Goal: Task Accomplishment & Management: Complete application form

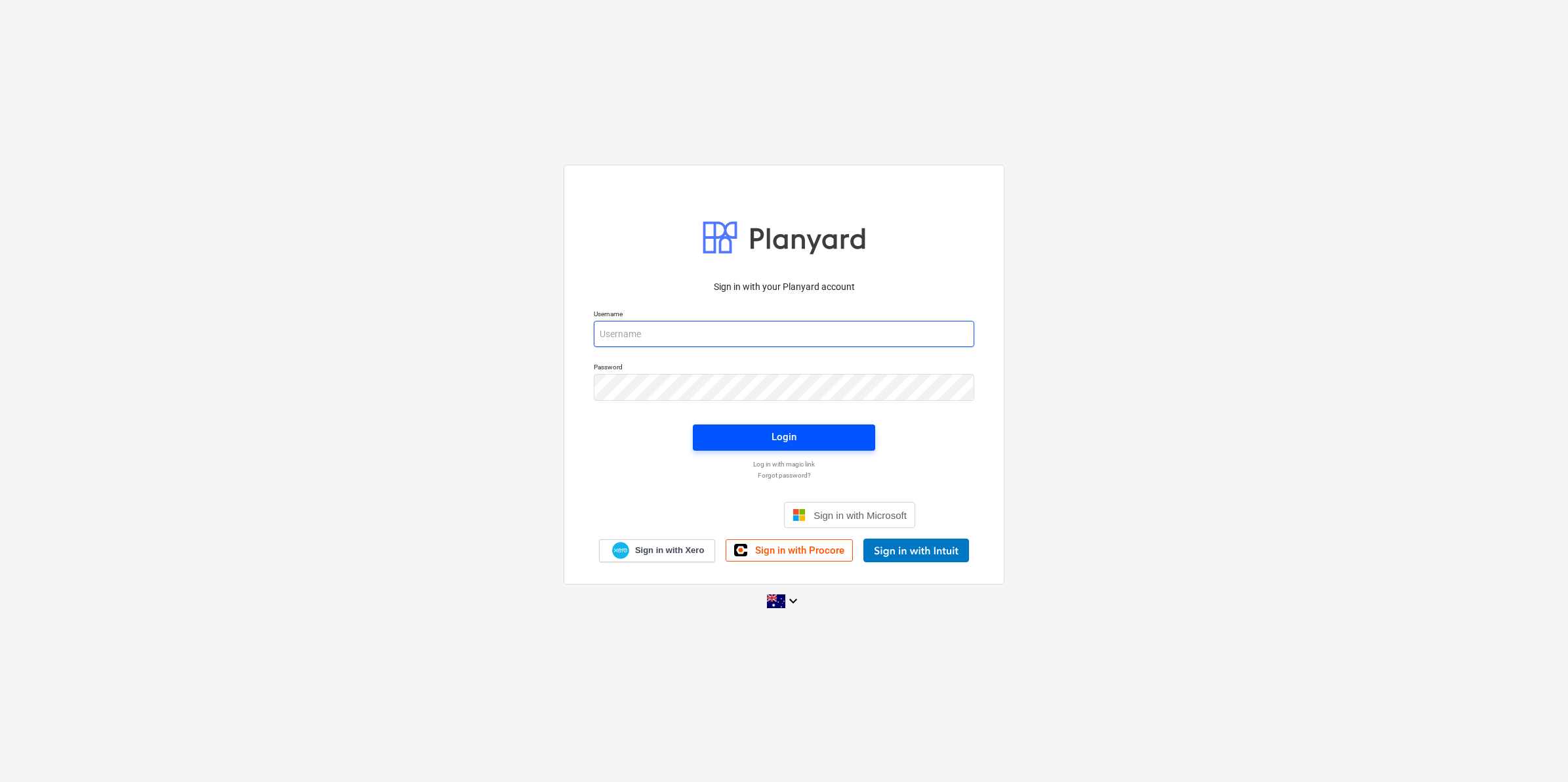
type input "[EMAIL_ADDRESS][DOMAIN_NAME]"
click at [750, 438] on span "Login" at bounding box center [784, 437] width 151 height 17
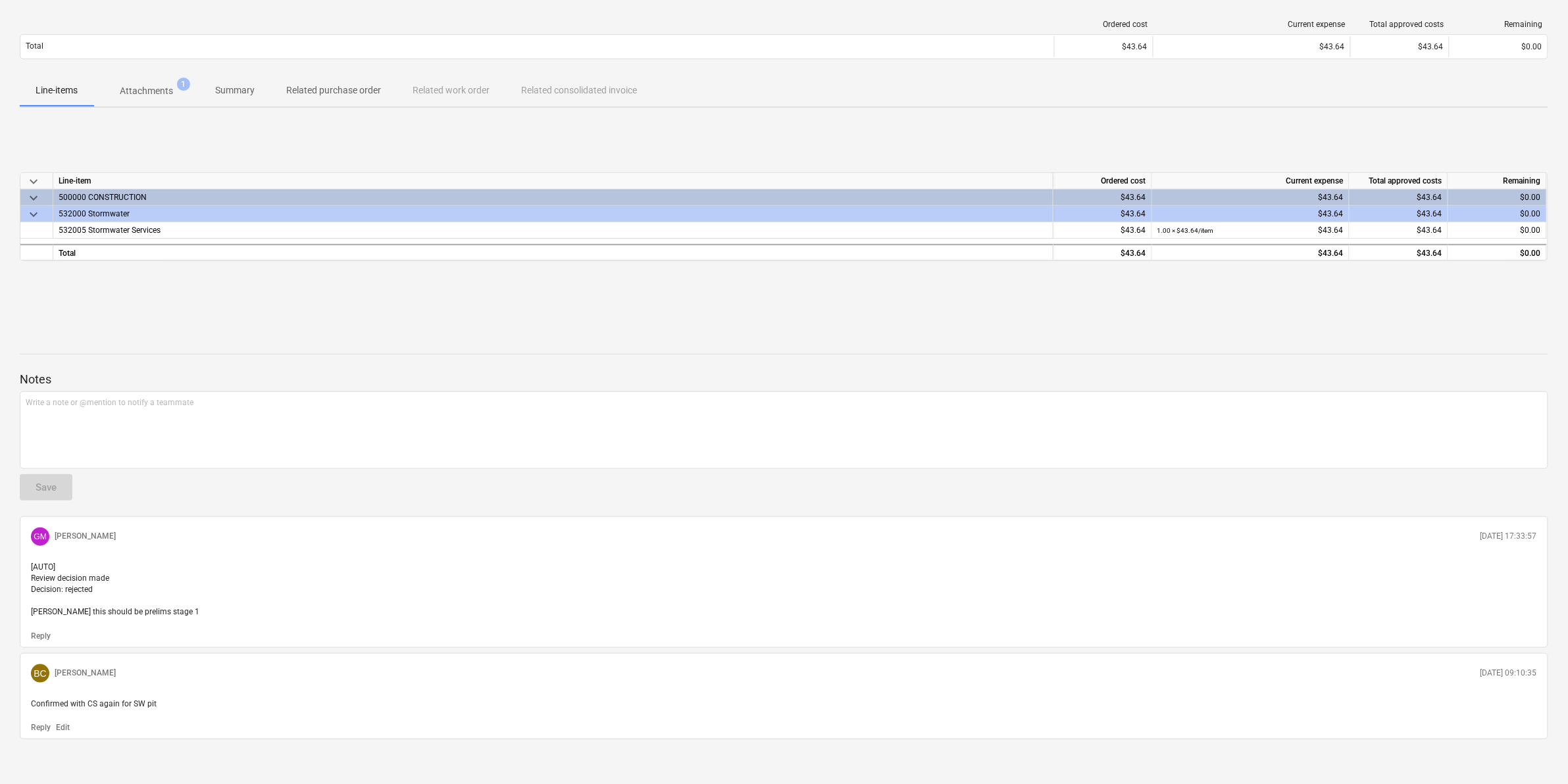
scroll to position [178, 0]
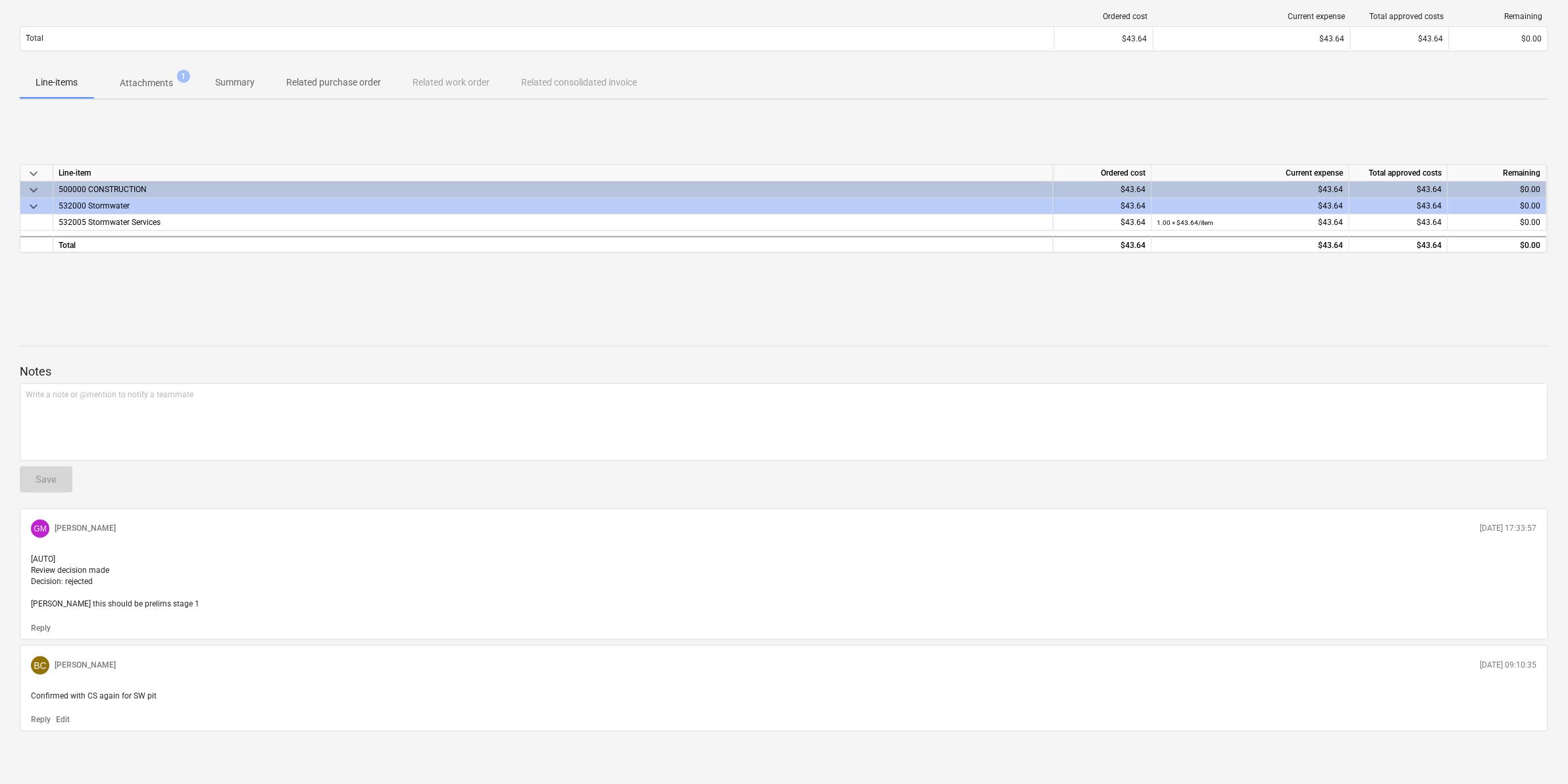
click at [143, 79] on p "Attachments" at bounding box center [146, 84] width 53 height 14
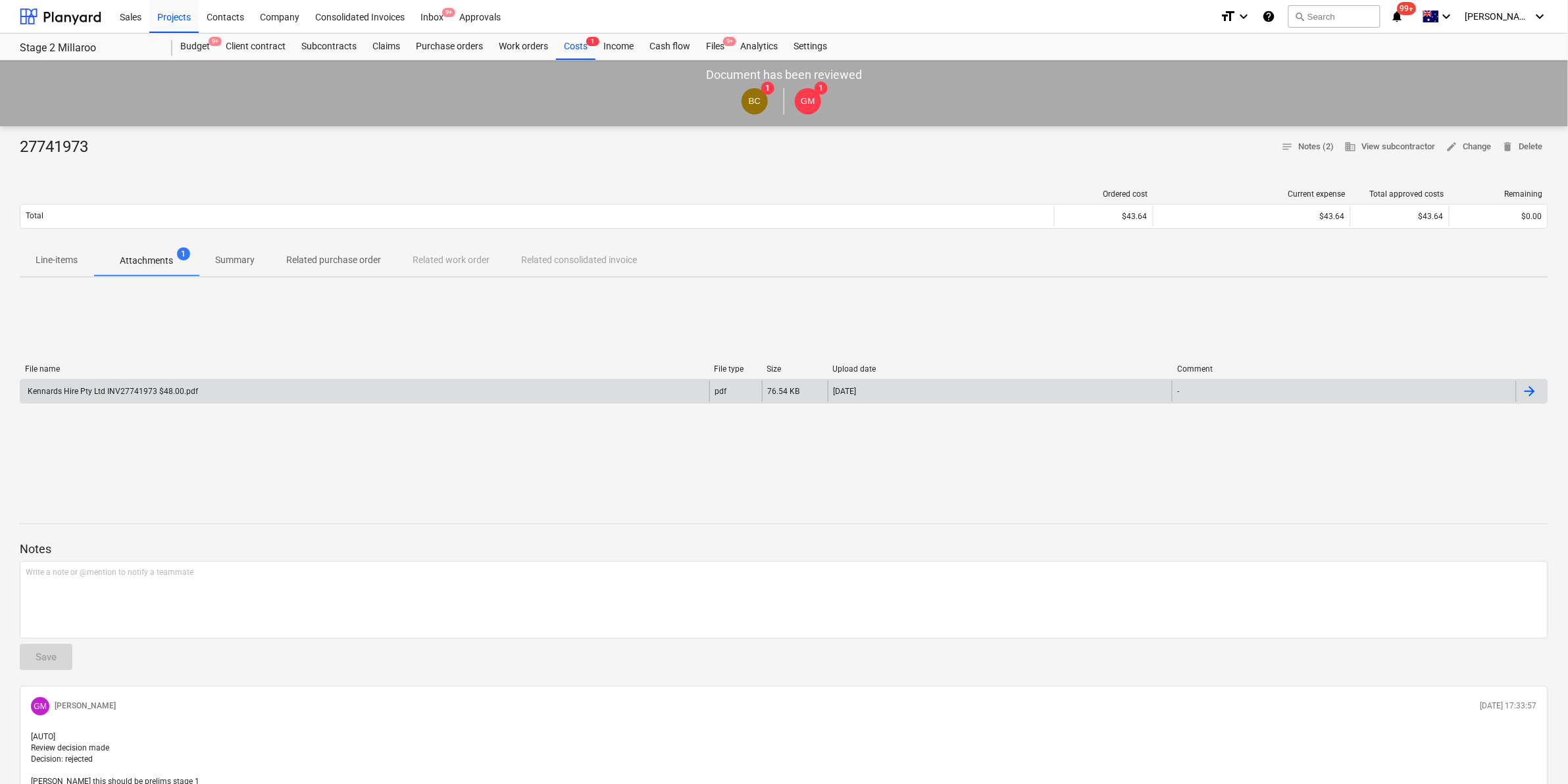
click at [303, 392] on div "Kennards Hire Pty Ltd INV27741973 $48.00.pdf" at bounding box center [365, 392] width 689 height 21
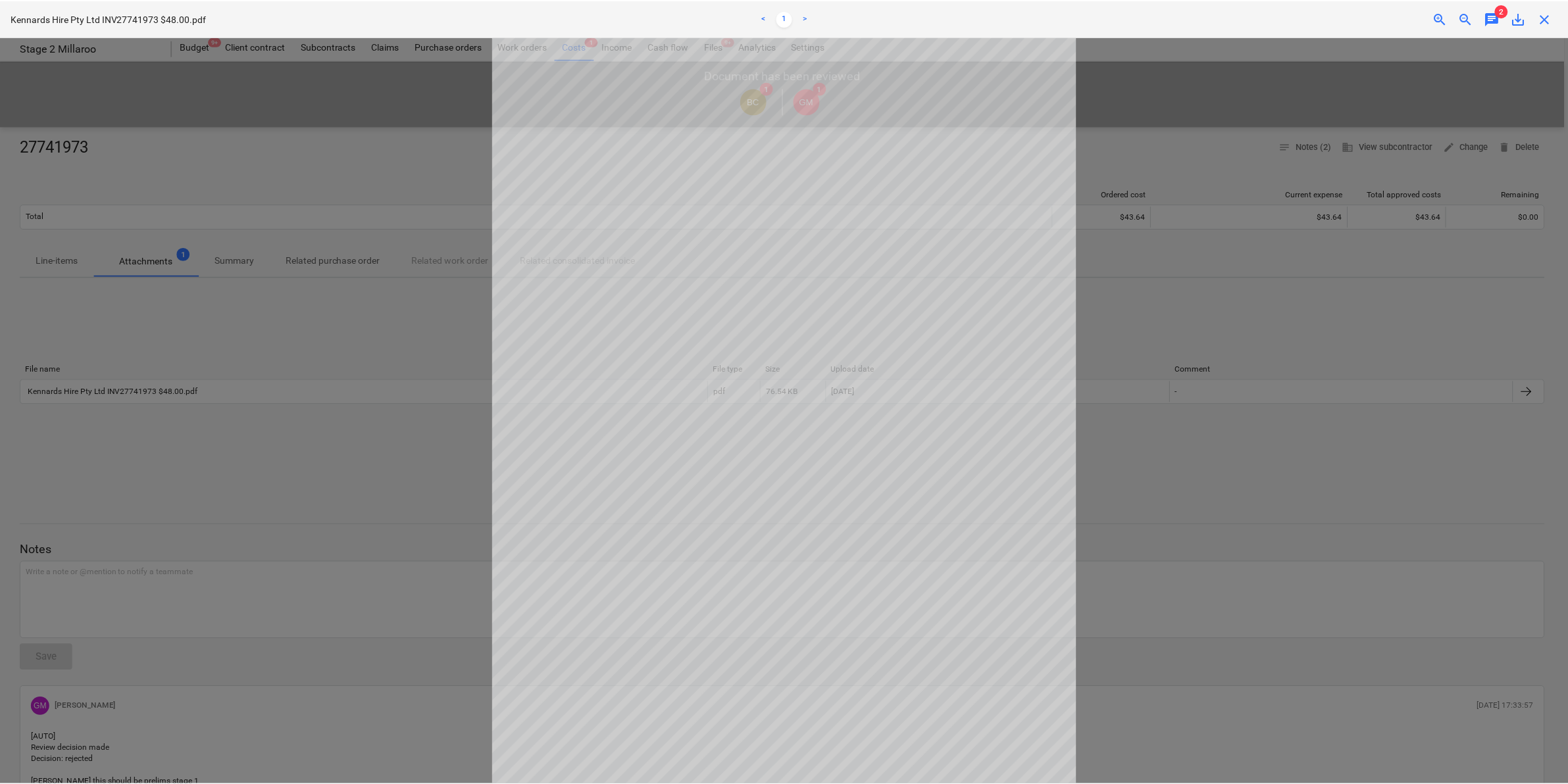
scroll to position [82, 0]
click at [322, 370] on div at bounding box center [786, 410] width 1573 height 747
click at [313, 366] on div at bounding box center [786, 410] width 1573 height 747
drag, startPoint x: 1553, startPoint y: 17, endPoint x: 1254, endPoint y: 97, distance: 309.5
click at [1551, 18] on span "close" at bounding box center [1549, 18] width 16 height 16
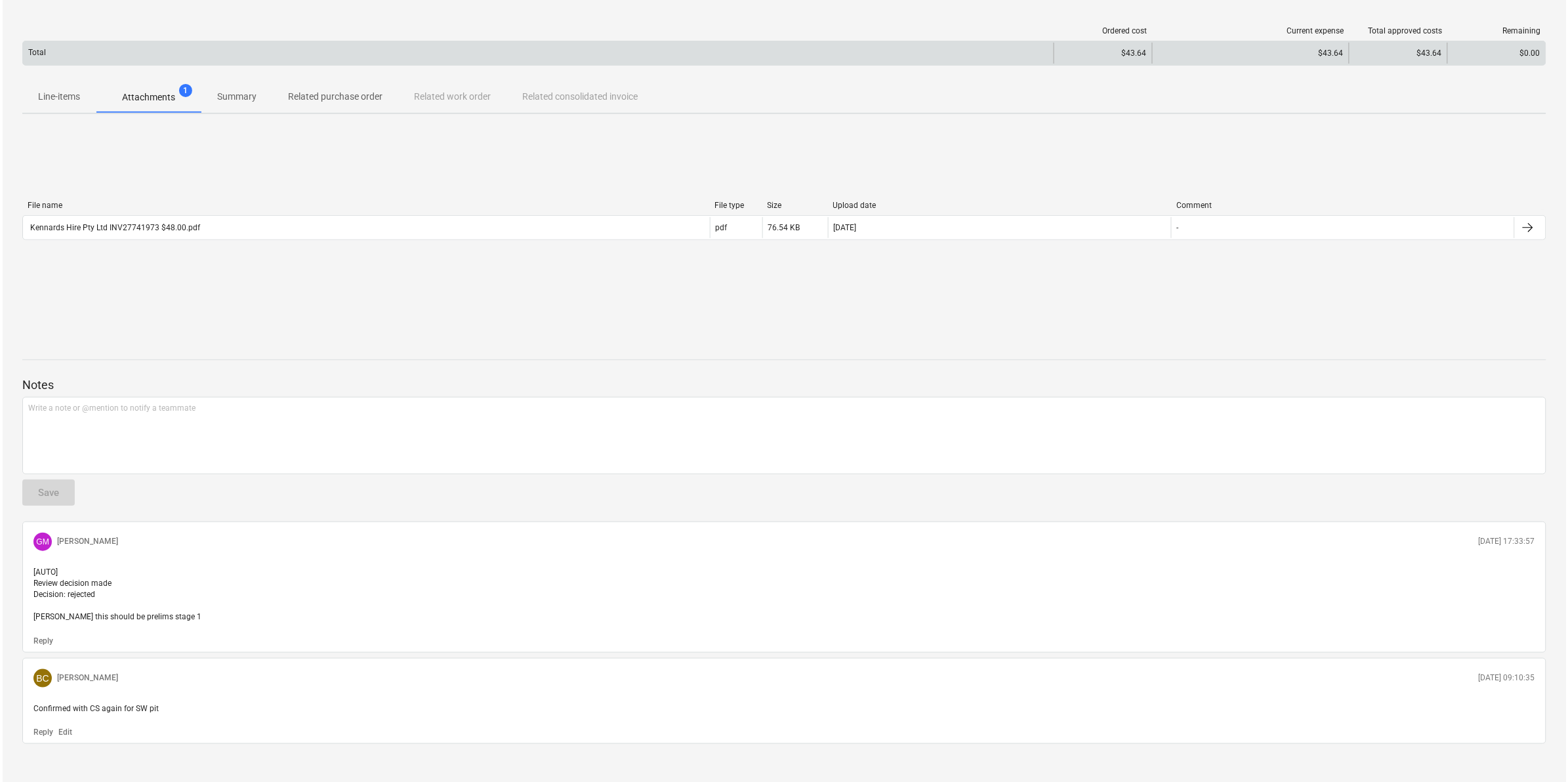
scroll to position [164, 0]
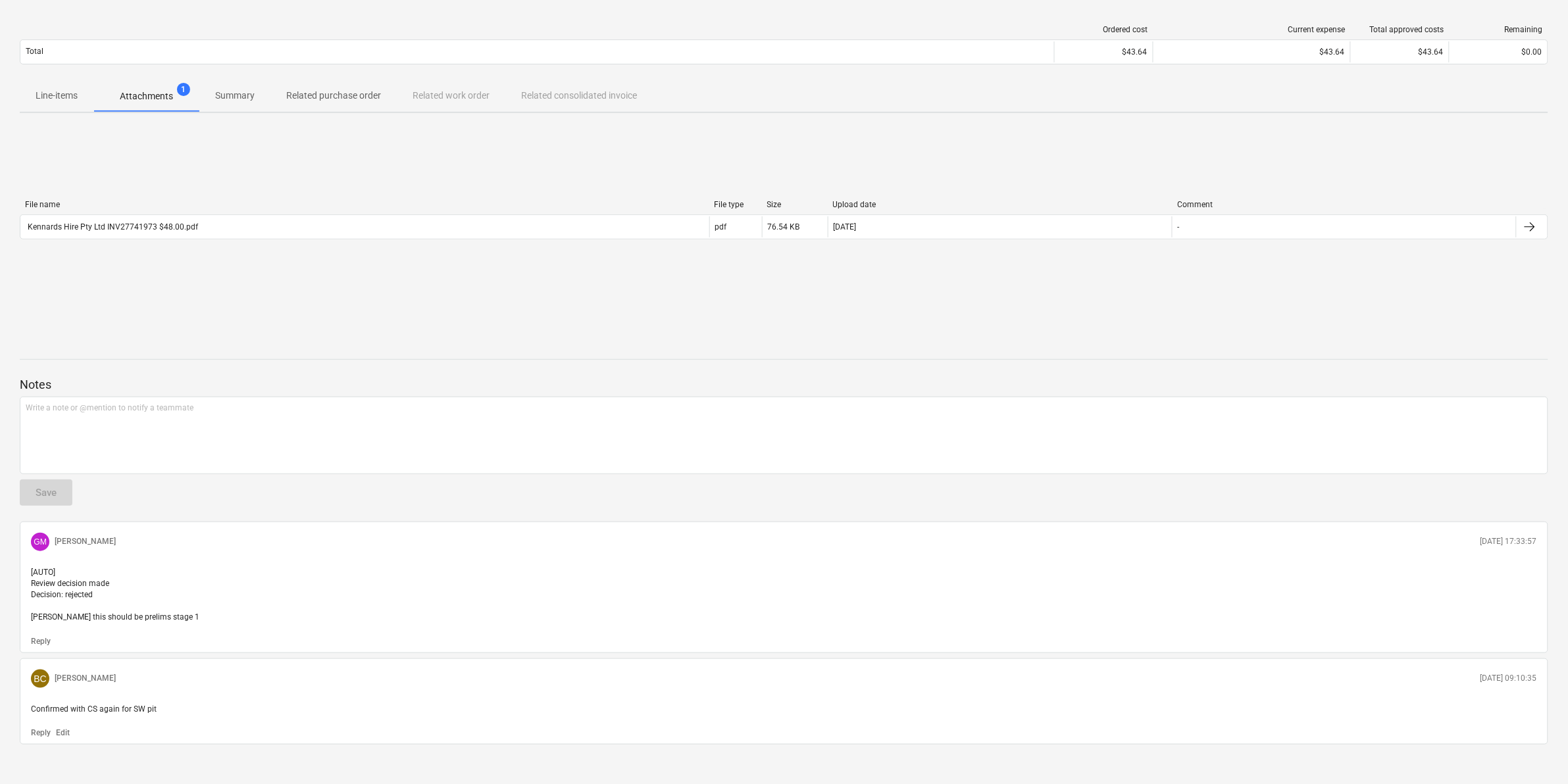
click at [140, 93] on p "Attachments" at bounding box center [146, 96] width 53 height 14
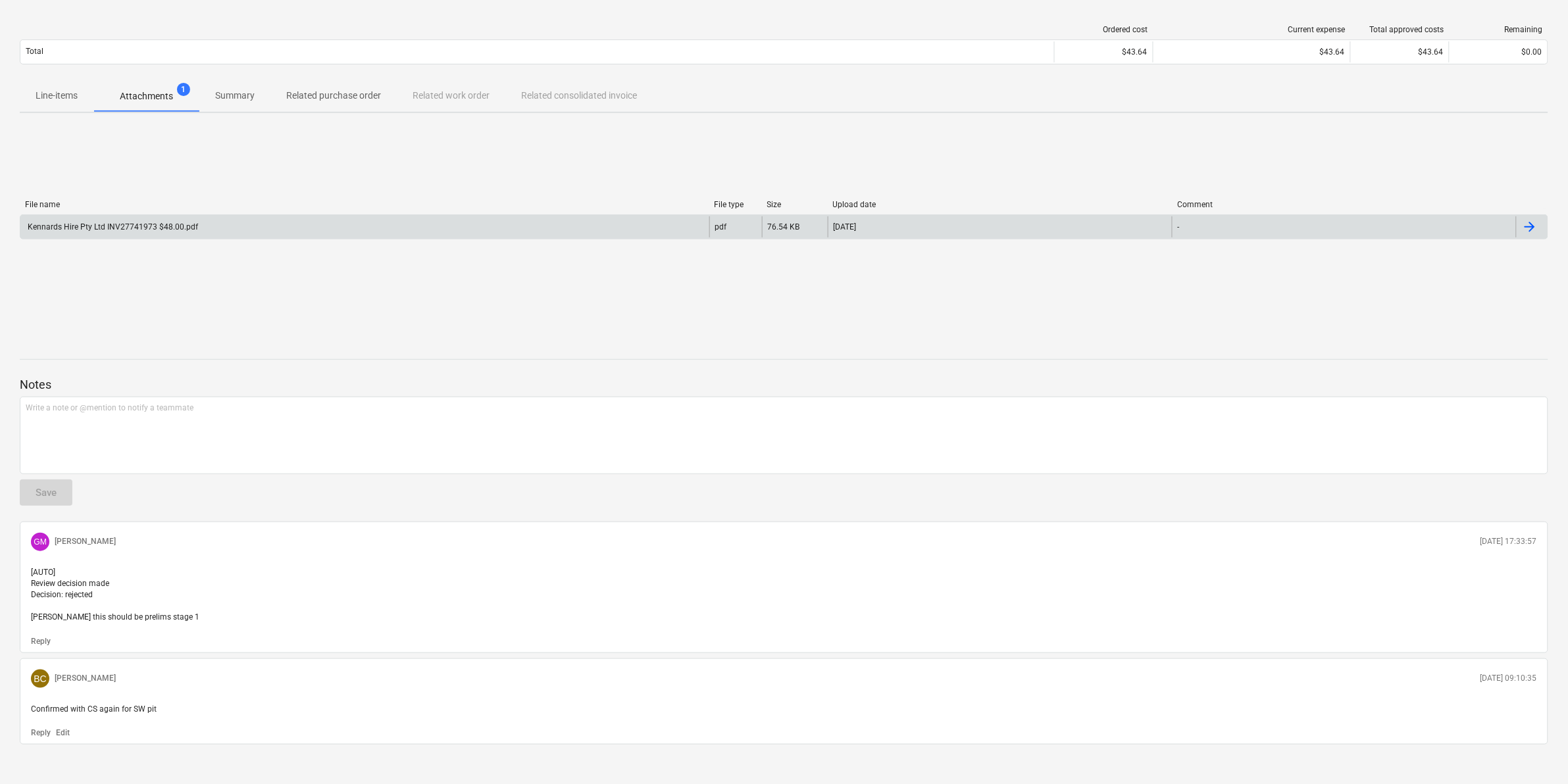
click at [165, 222] on div "Kennards Hire Pty Ltd INV27741973 $48.00.pdf" at bounding box center [111, 227] width 172 height 9
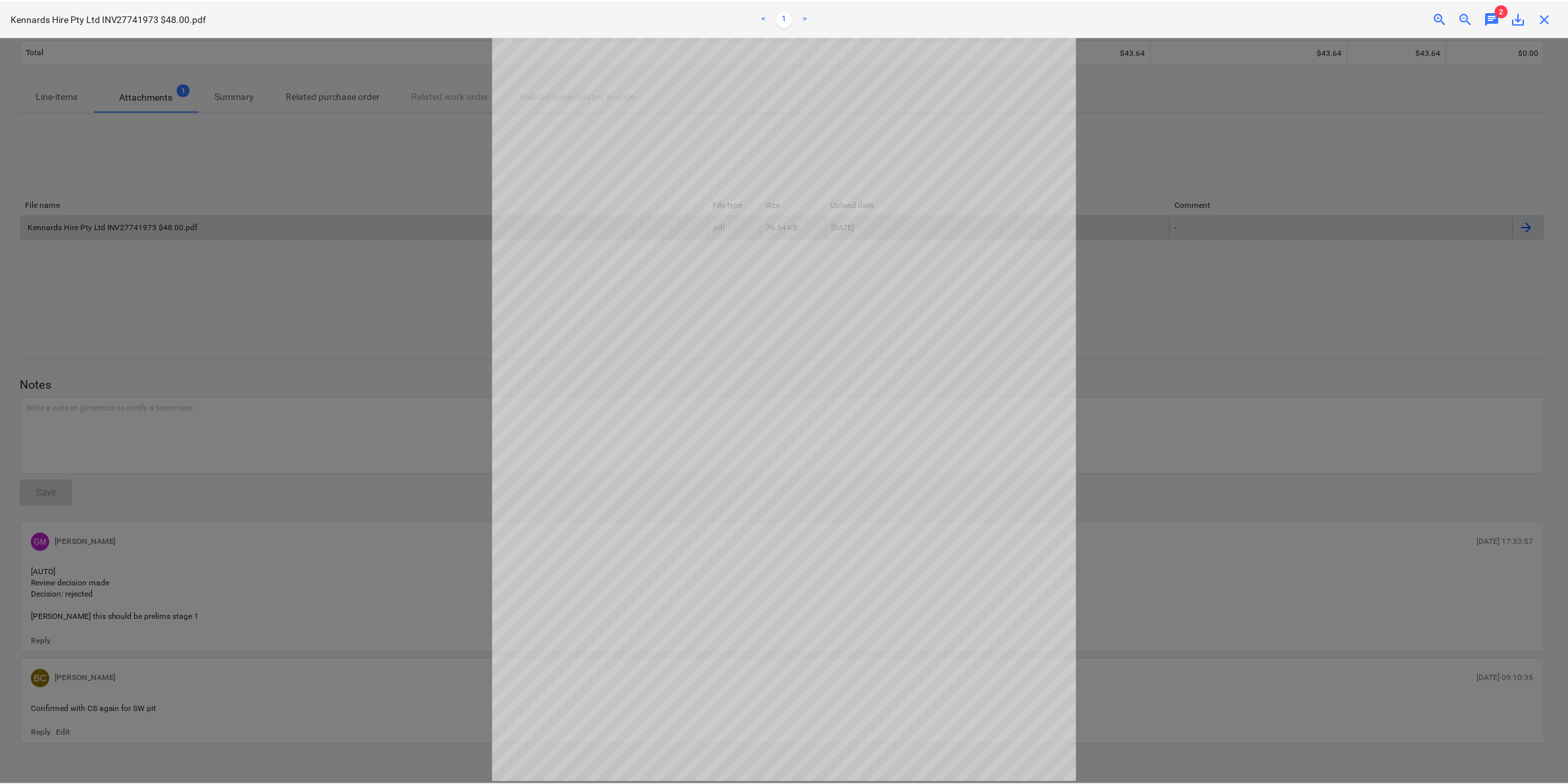
scroll to position [0, 0]
click at [1499, 14] on span "chat" at bounding box center [1496, 18] width 16 height 16
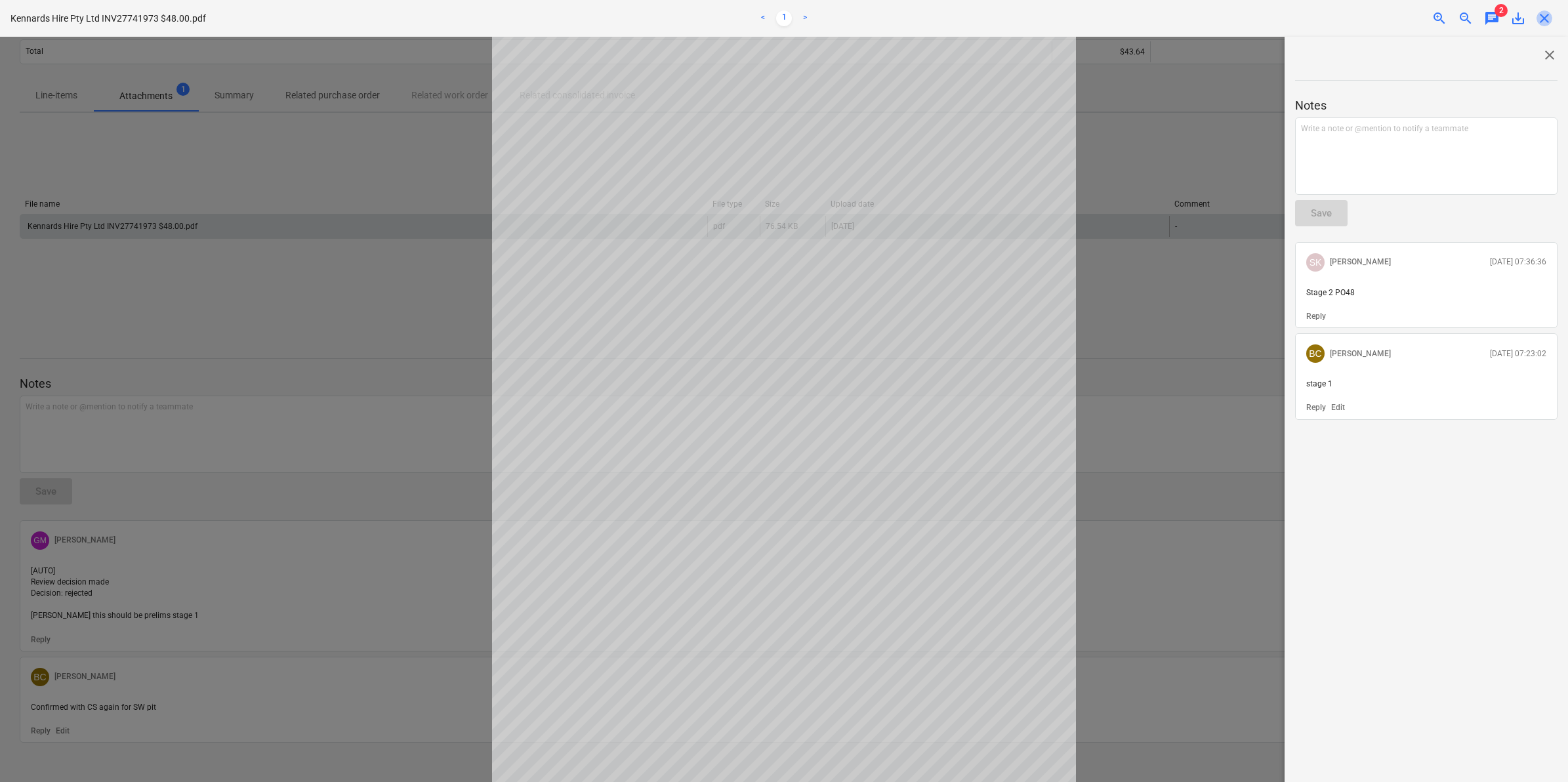
click at [1540, 20] on span "close" at bounding box center [1544, 18] width 16 height 16
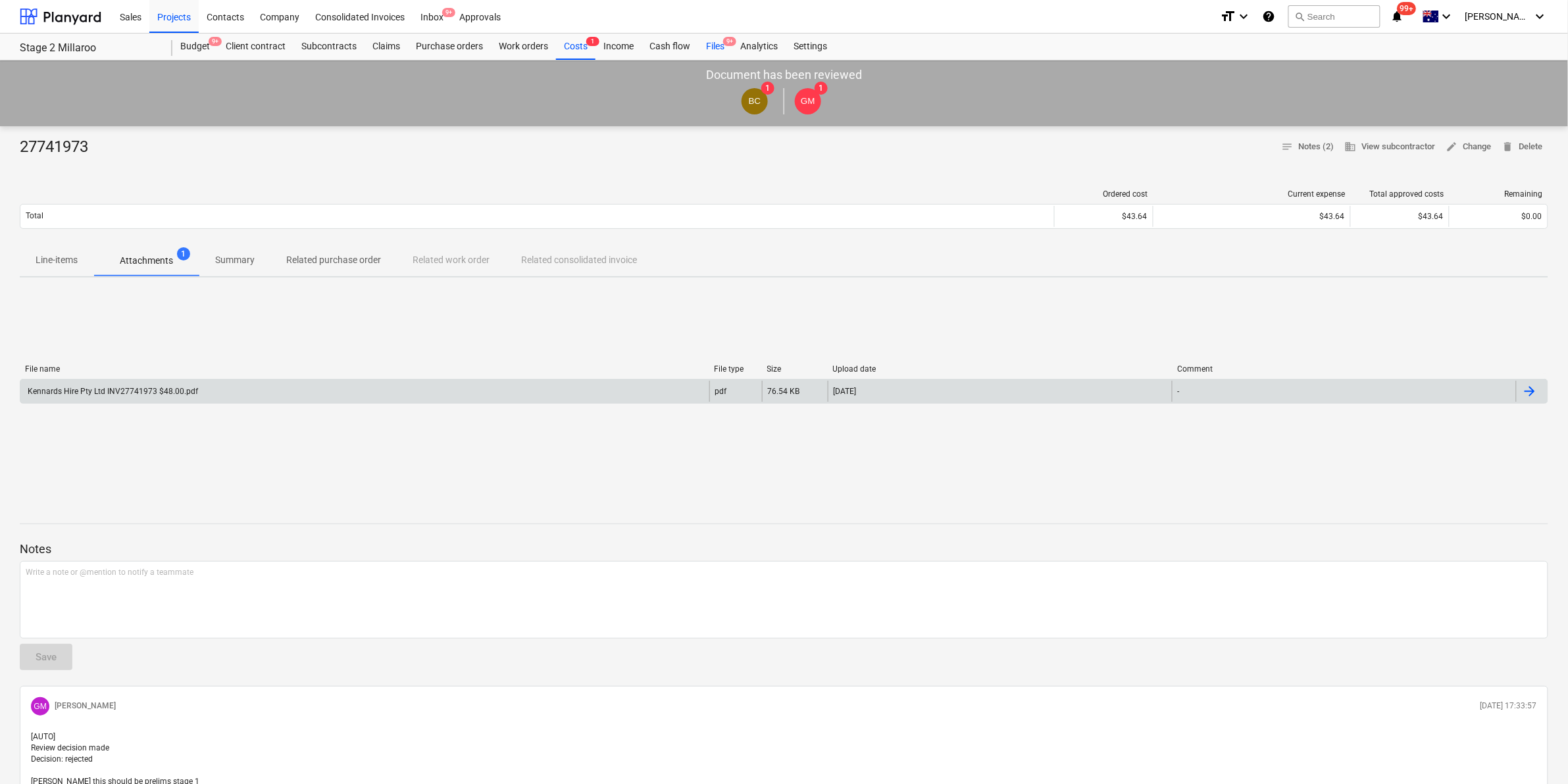
click at [714, 41] on div "Files 9+" at bounding box center [716, 46] width 34 height 26
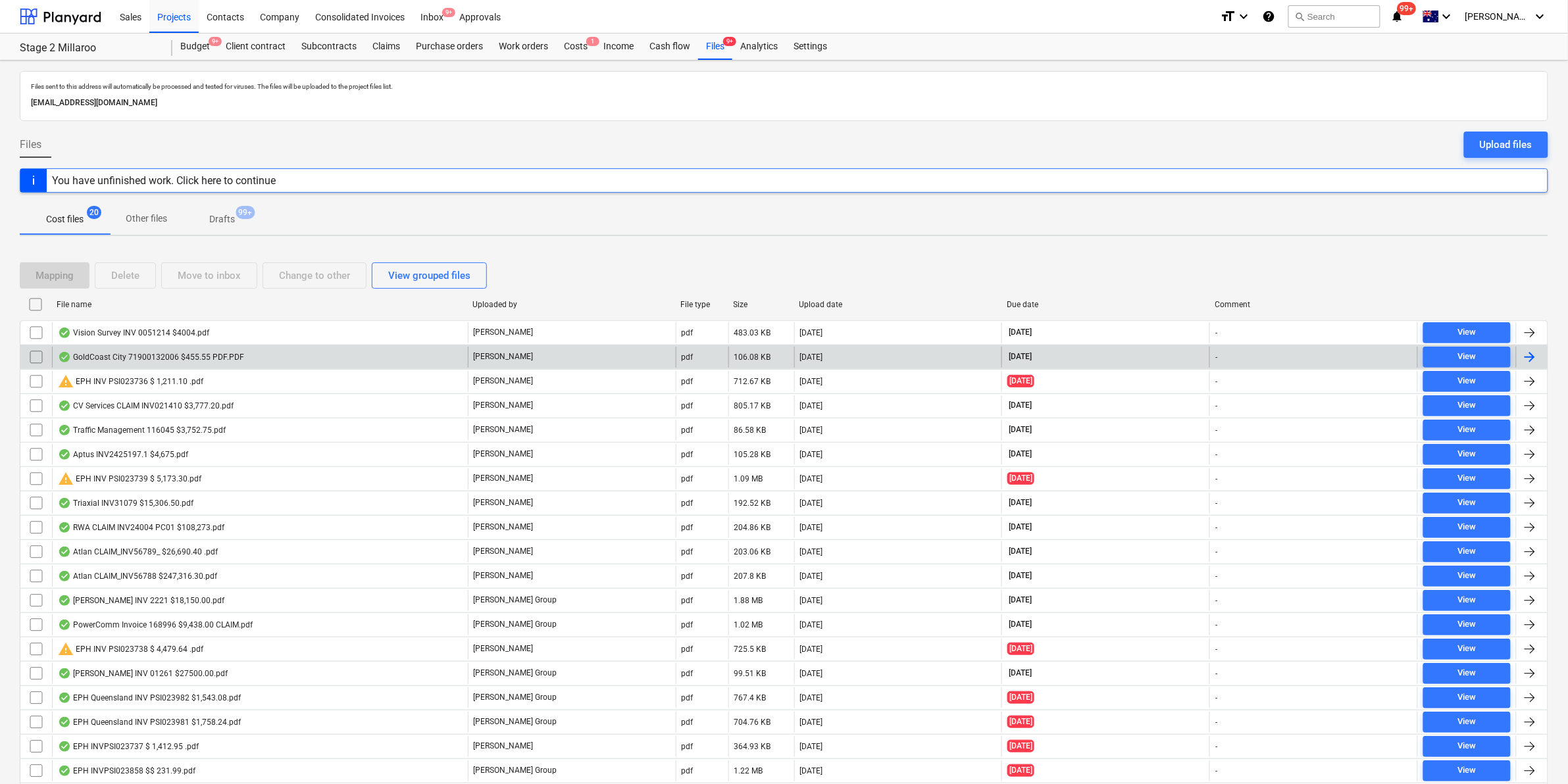
click at [232, 353] on div "GoldCoast City 71900132006 $455.55 PDF.PDF" at bounding box center [151, 357] width 186 height 11
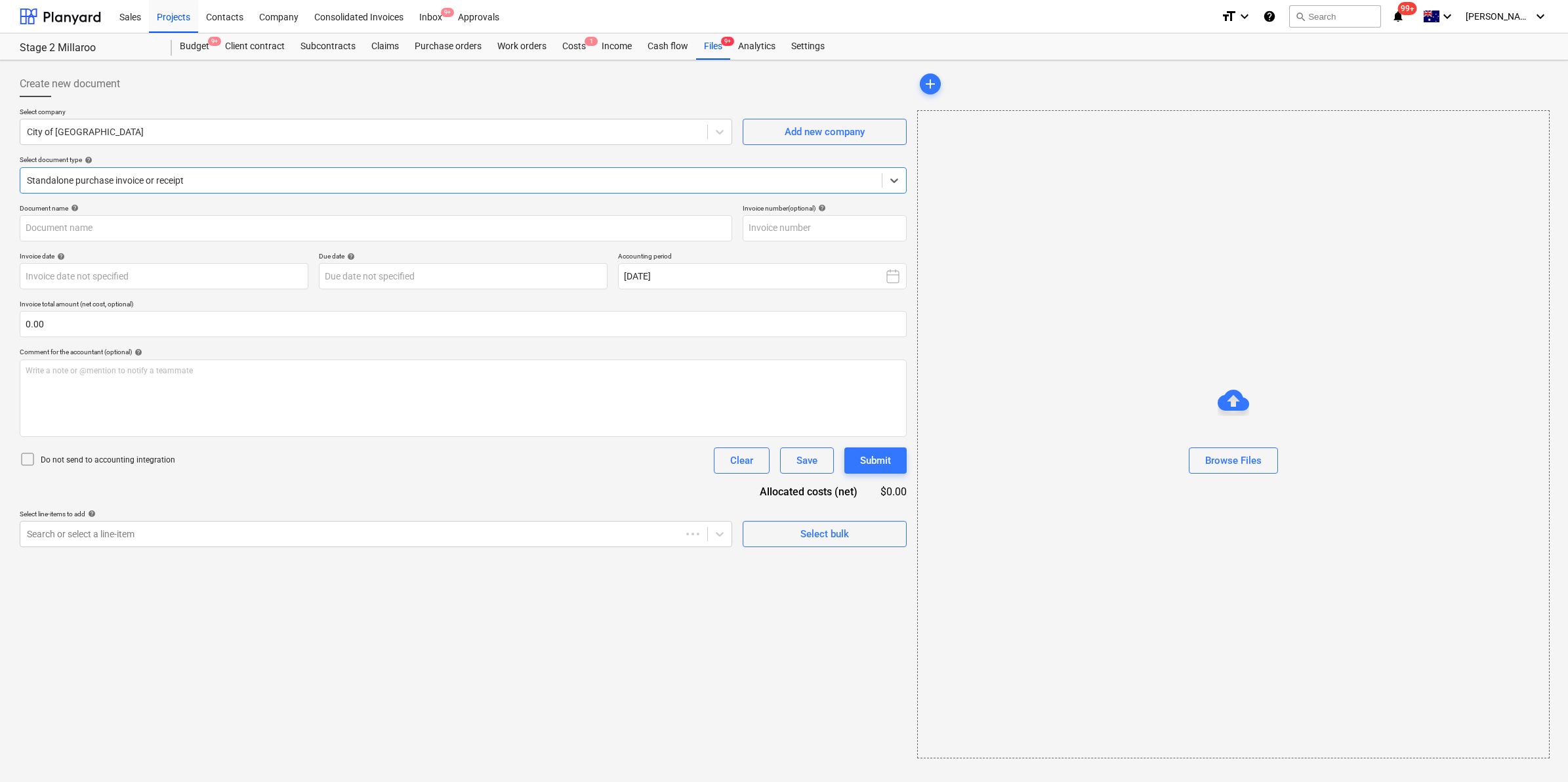
type input "71900132006"
type input "[DATE]"
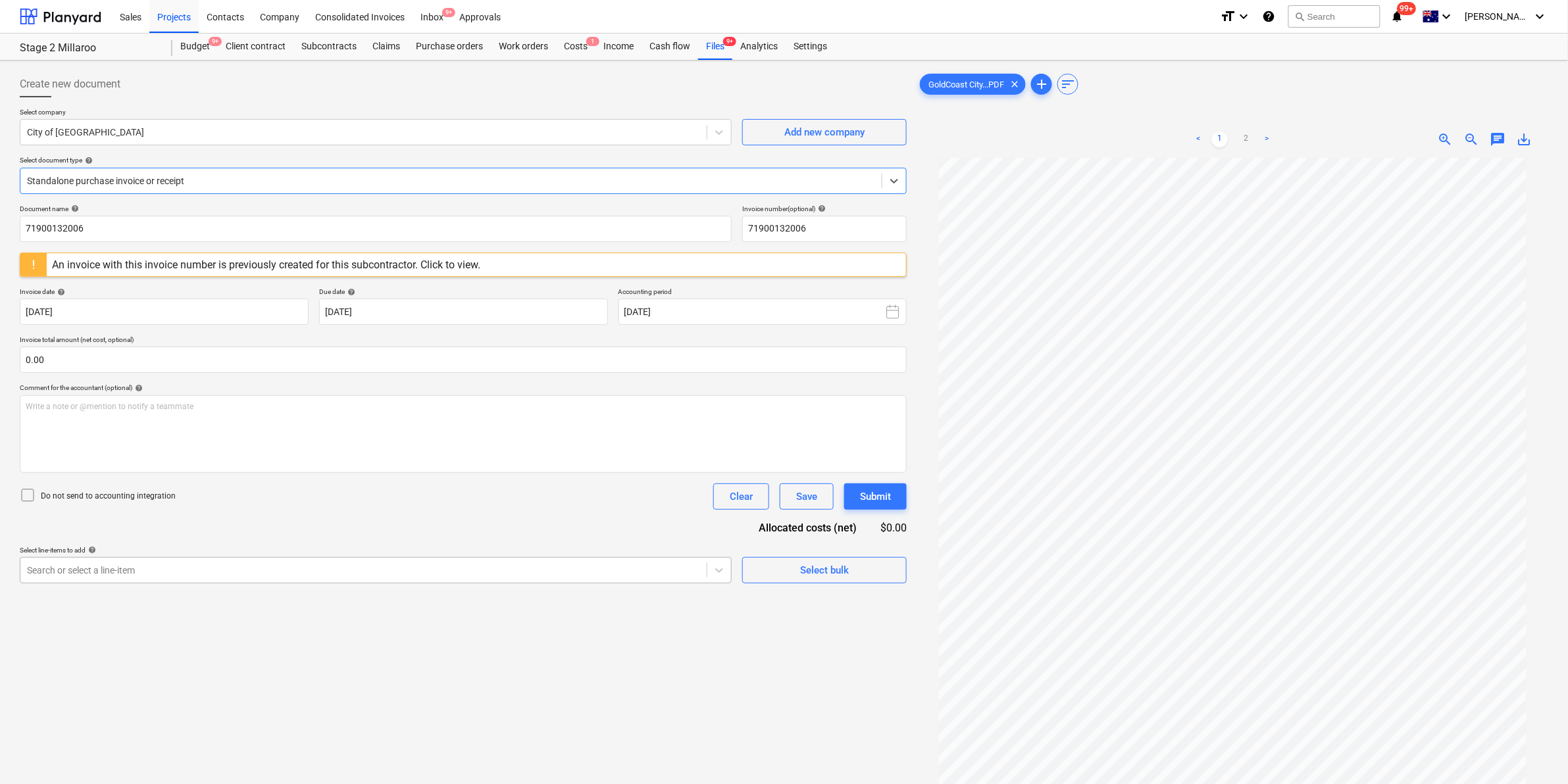
click at [614, 567] on div at bounding box center [363, 570] width 673 height 13
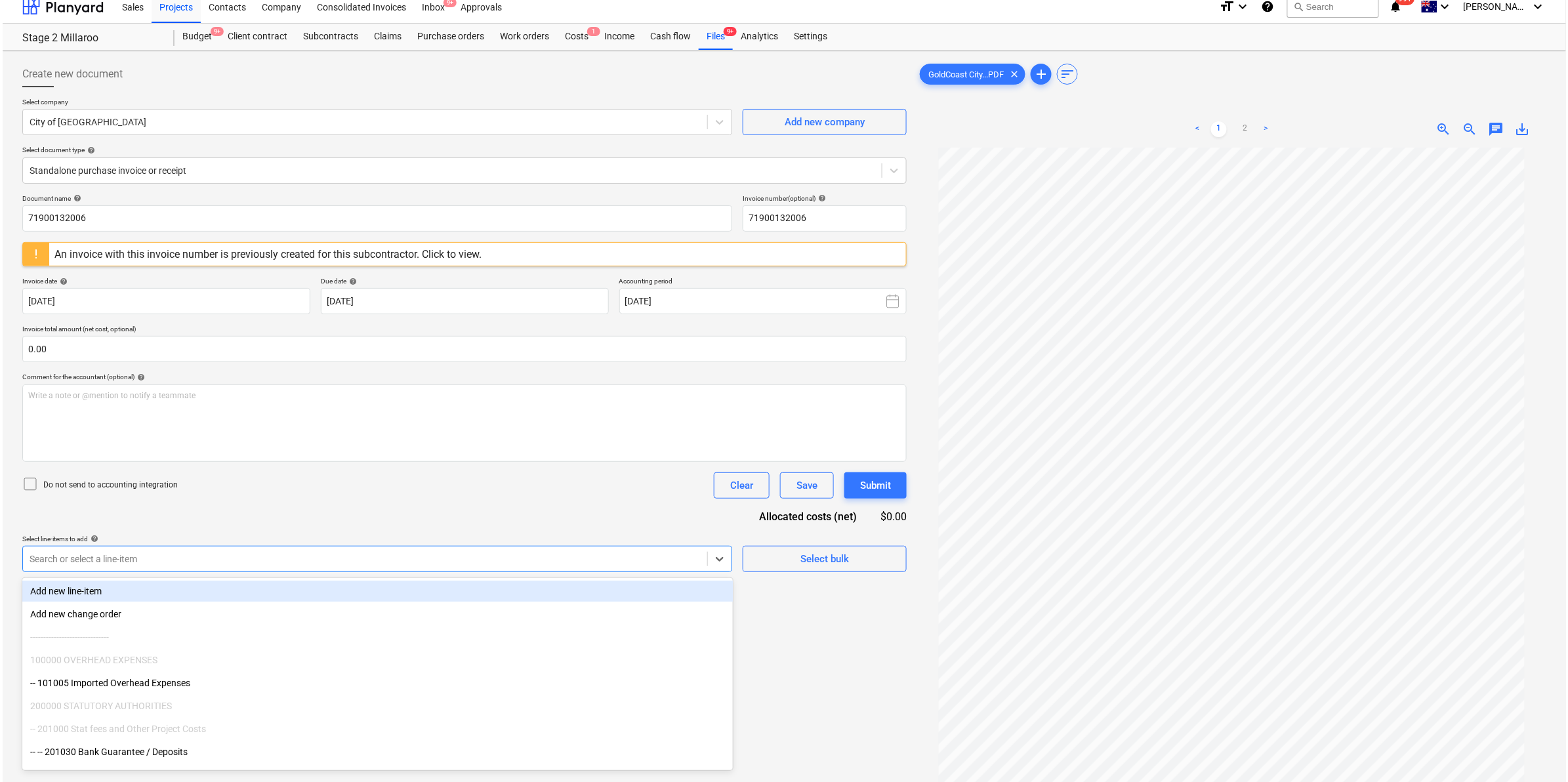
scroll to position [11, 0]
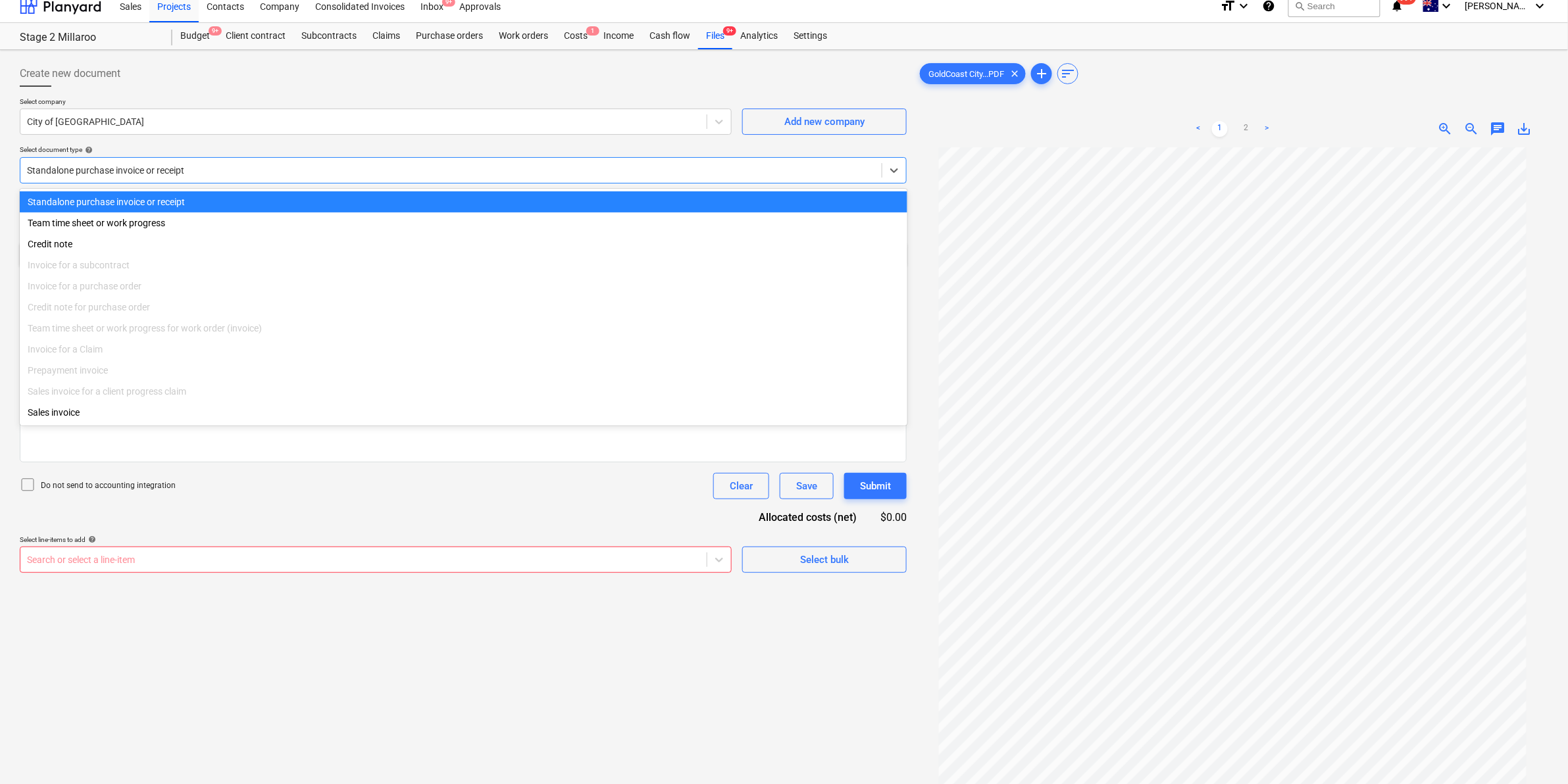
click at [216, 181] on div "Standalone purchase invoice or receipt" at bounding box center [463, 170] width 887 height 26
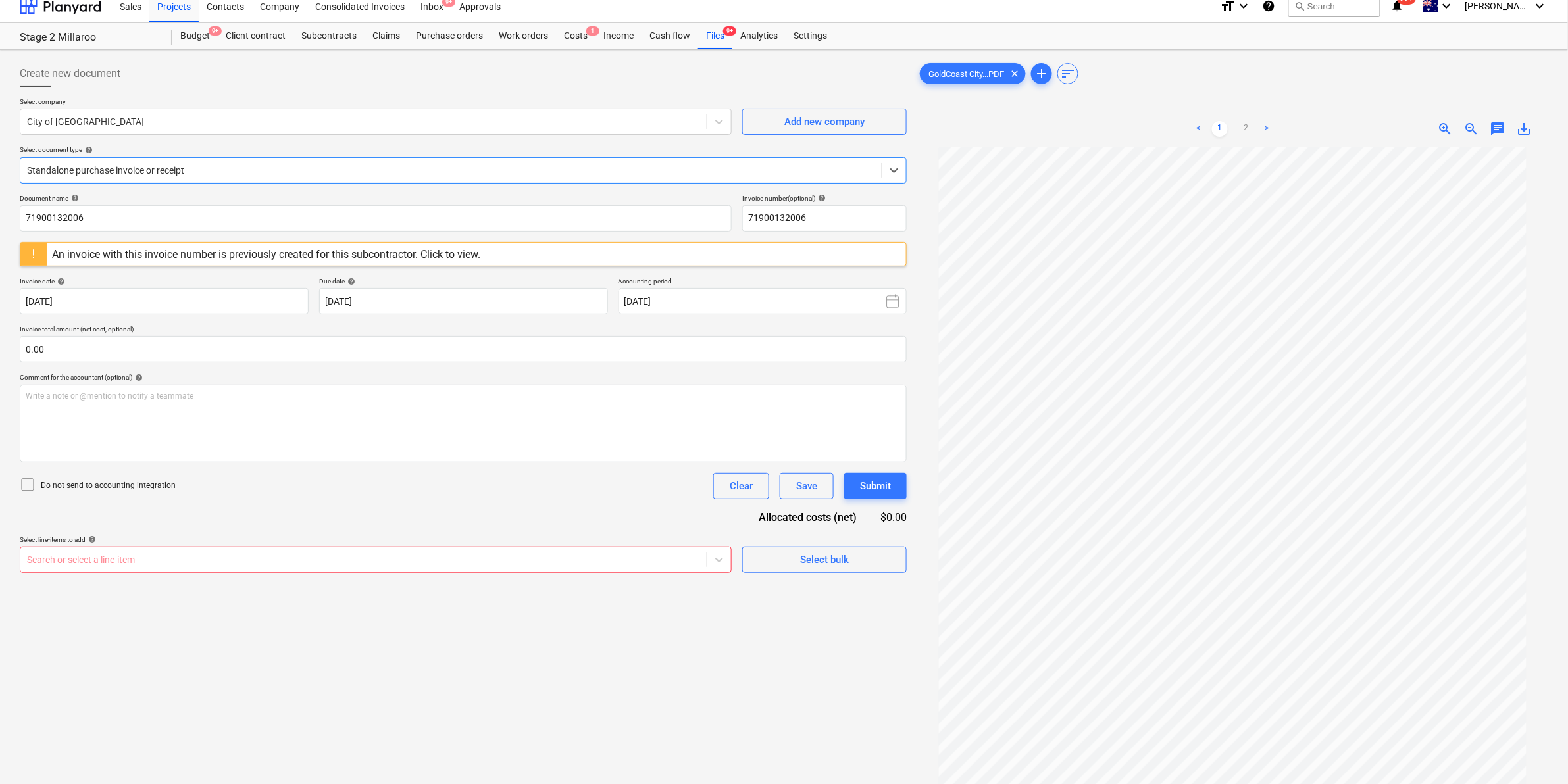
click at [222, 178] on div "Standalone purchase invoice or receipt" at bounding box center [451, 171] width 862 height 18
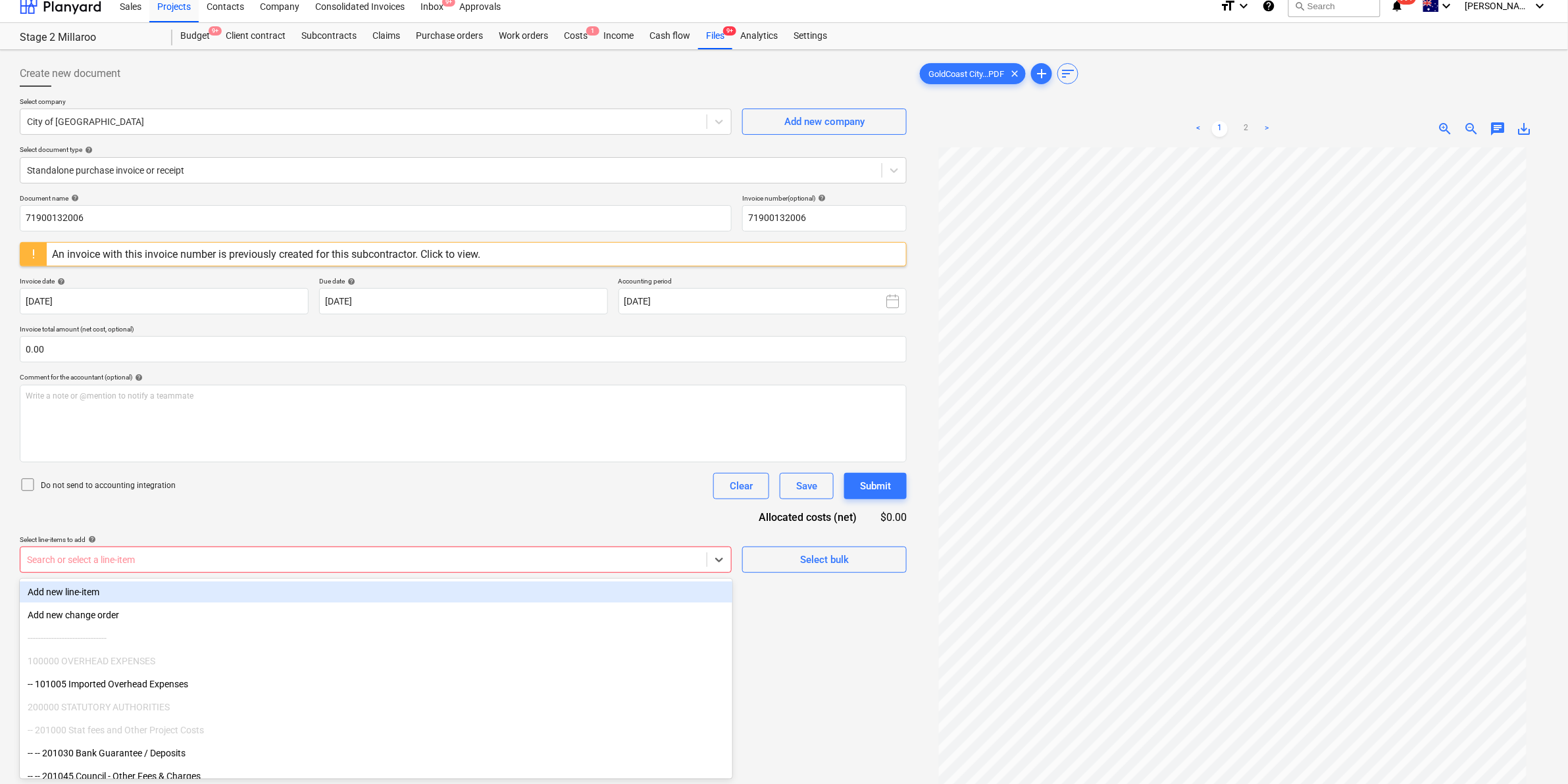
click at [162, 564] on div at bounding box center [363, 559] width 673 height 13
type input "q"
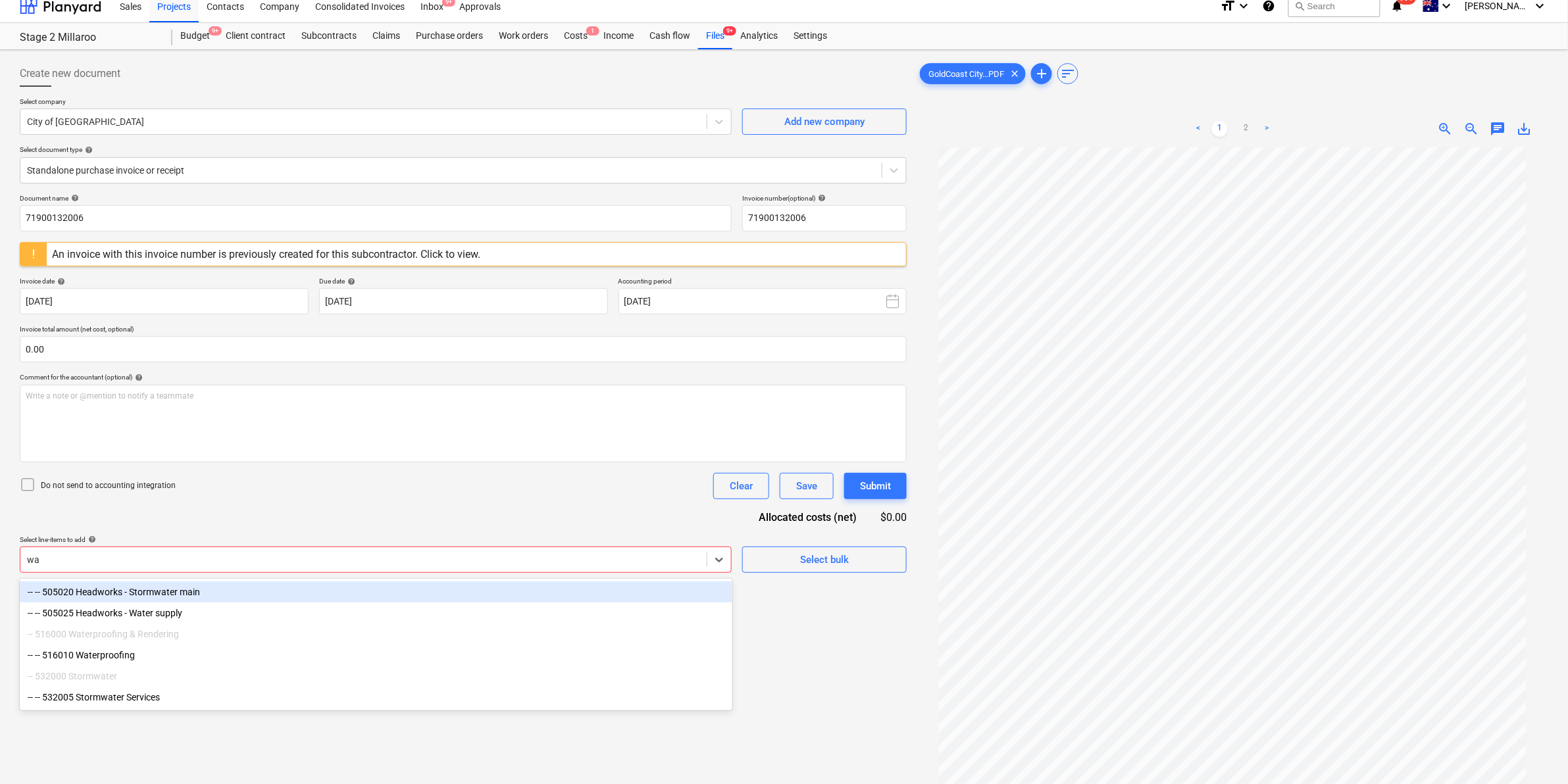
type input "w"
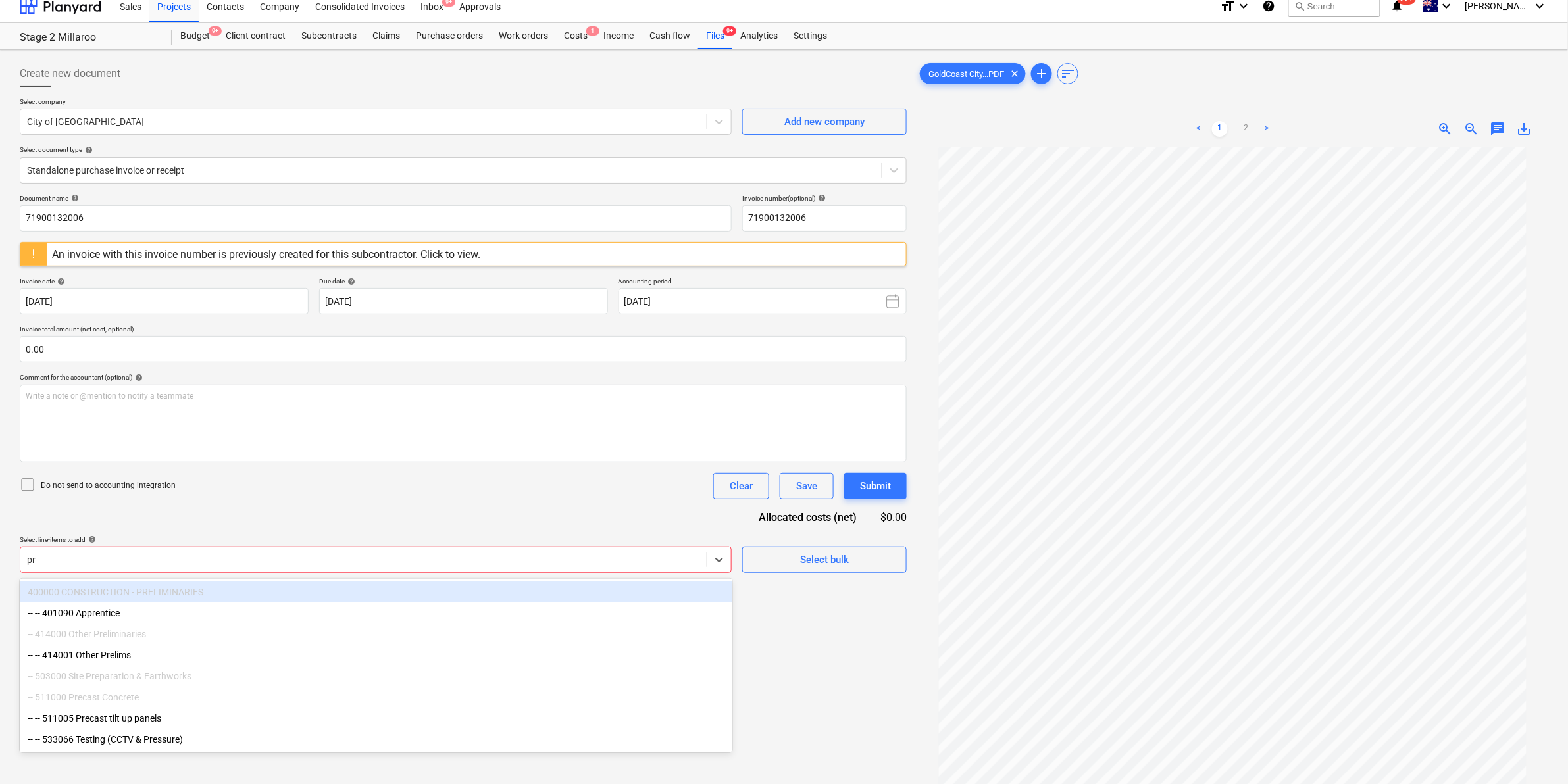
type input "p"
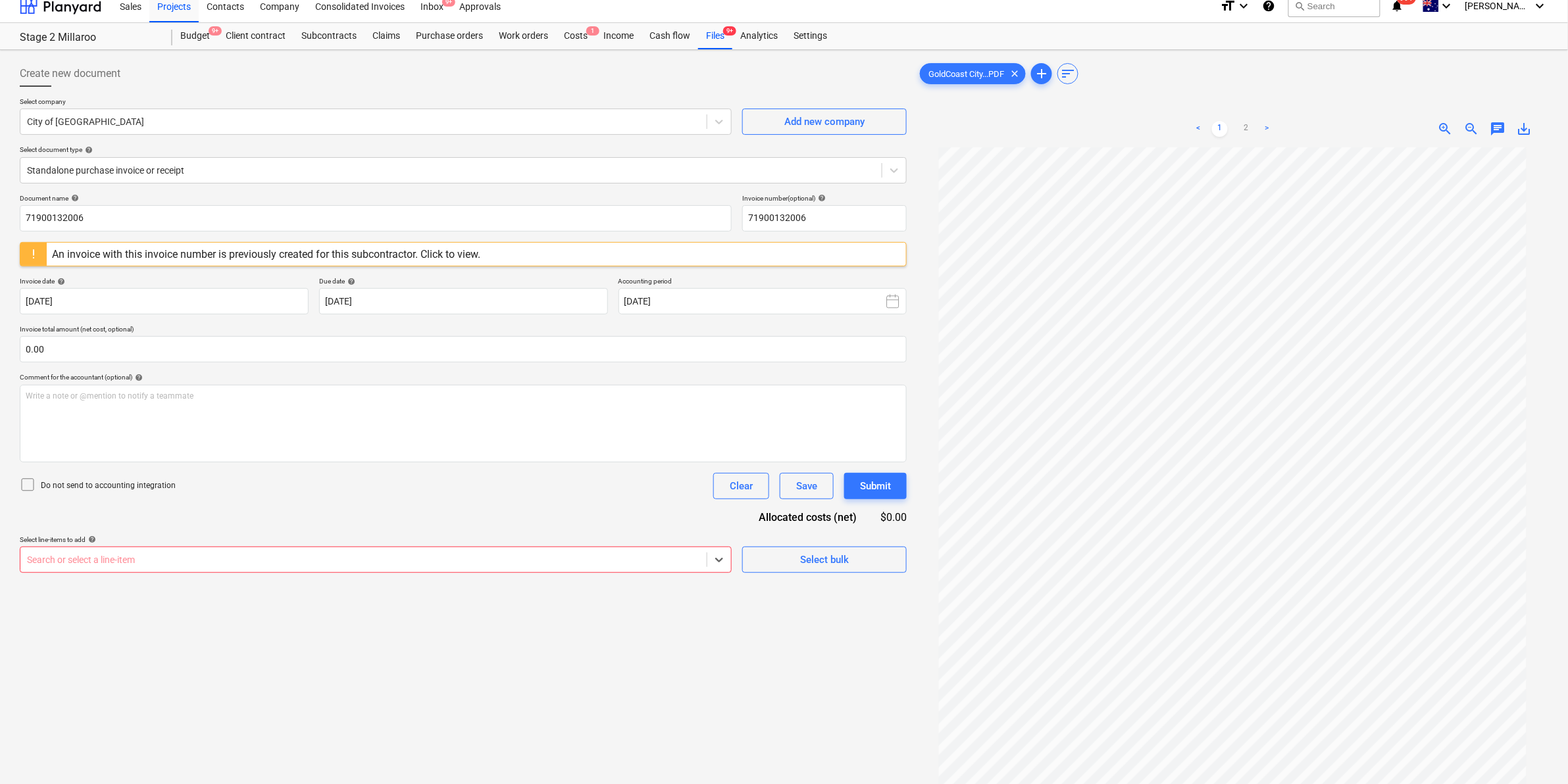
click at [704, 557] on div "Search or select a line-item" at bounding box center [363, 559] width 687 height 18
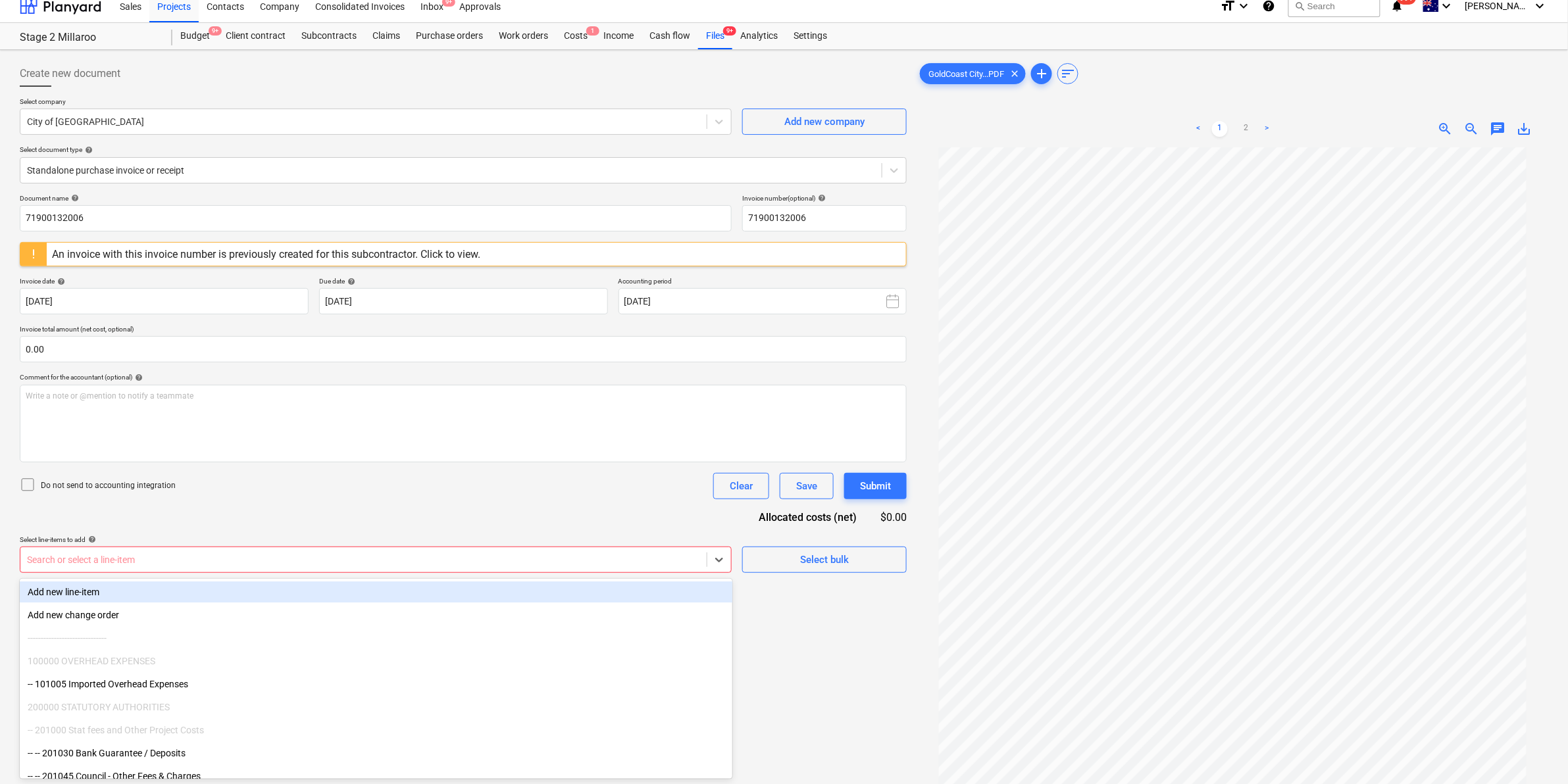
click at [668, 556] on div at bounding box center [363, 559] width 673 height 13
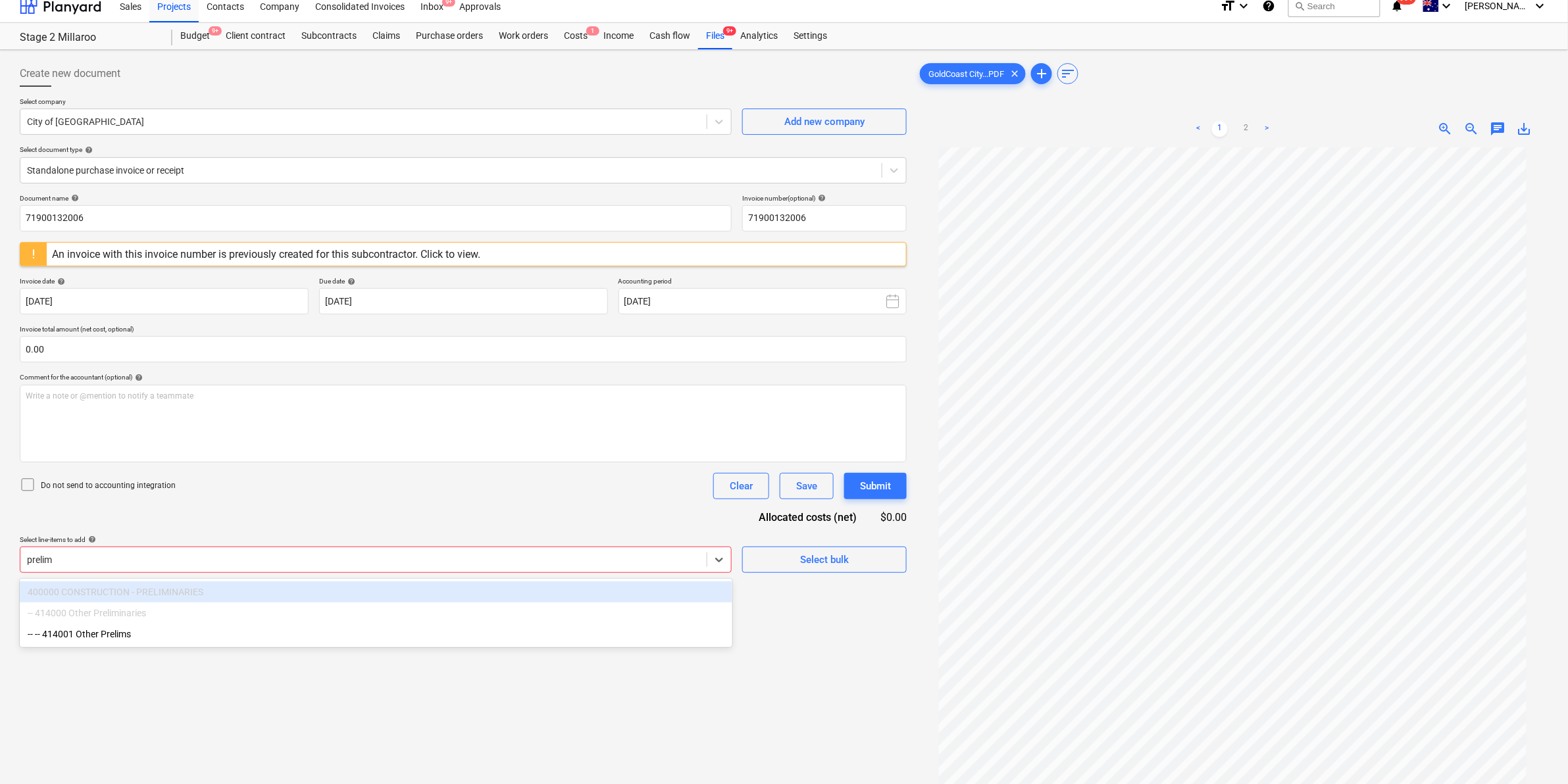
type input "prelims"
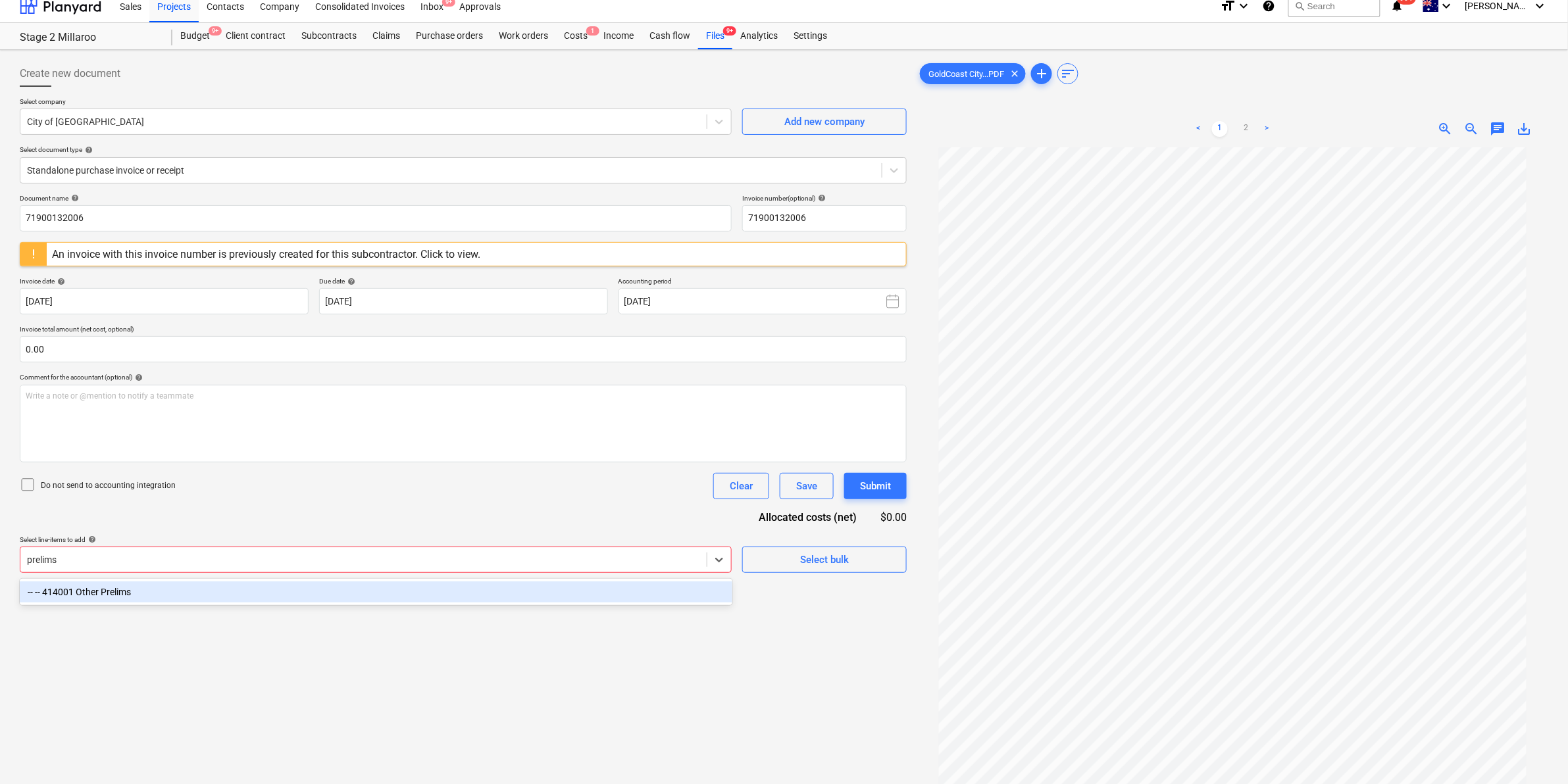
click at [159, 586] on div "-- -- 414001 Other Prelims" at bounding box center [376, 592] width 713 height 21
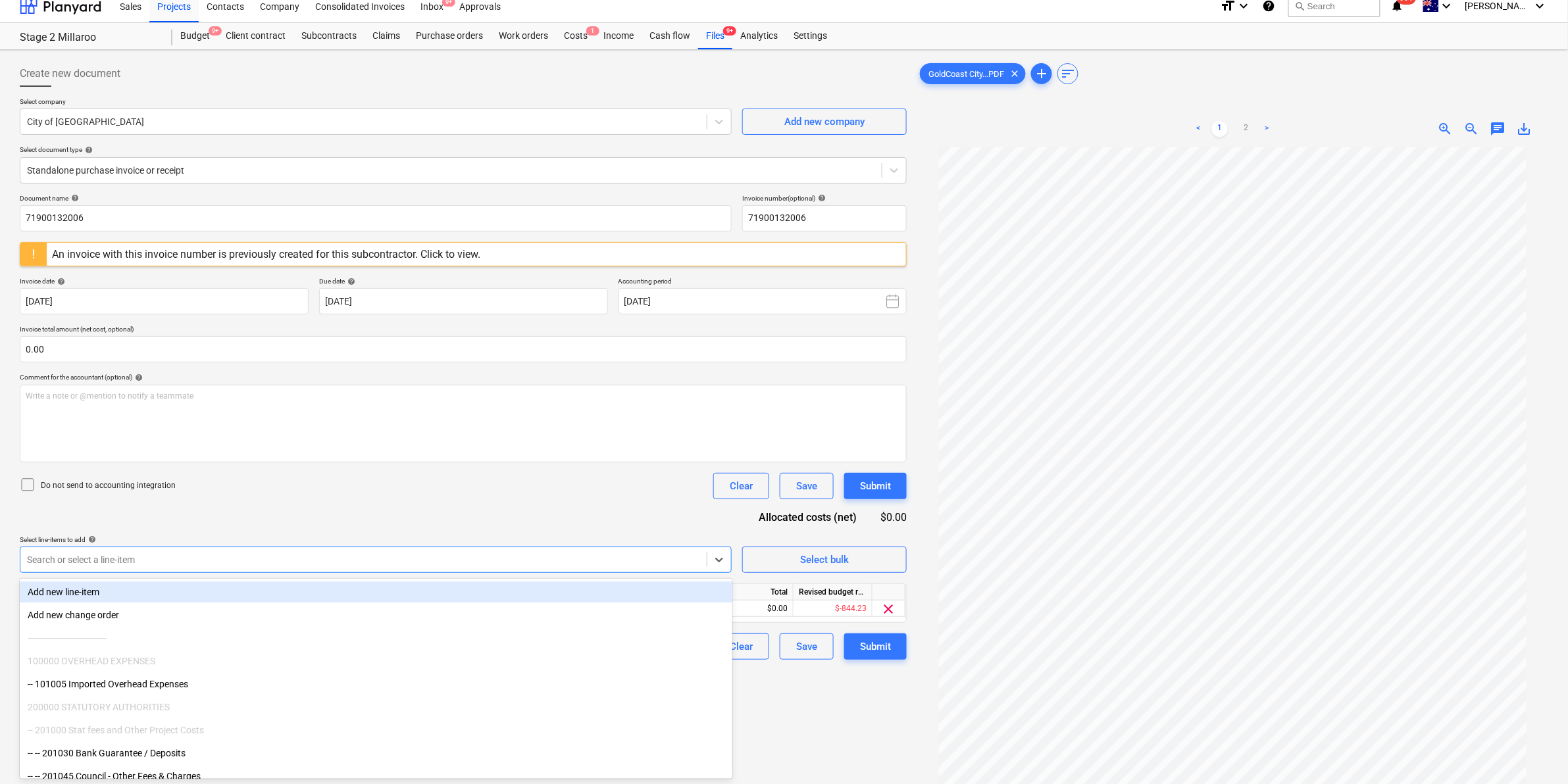
click at [362, 478] on div "Do not send to accounting integration Clear Save Submit" at bounding box center [463, 486] width 887 height 26
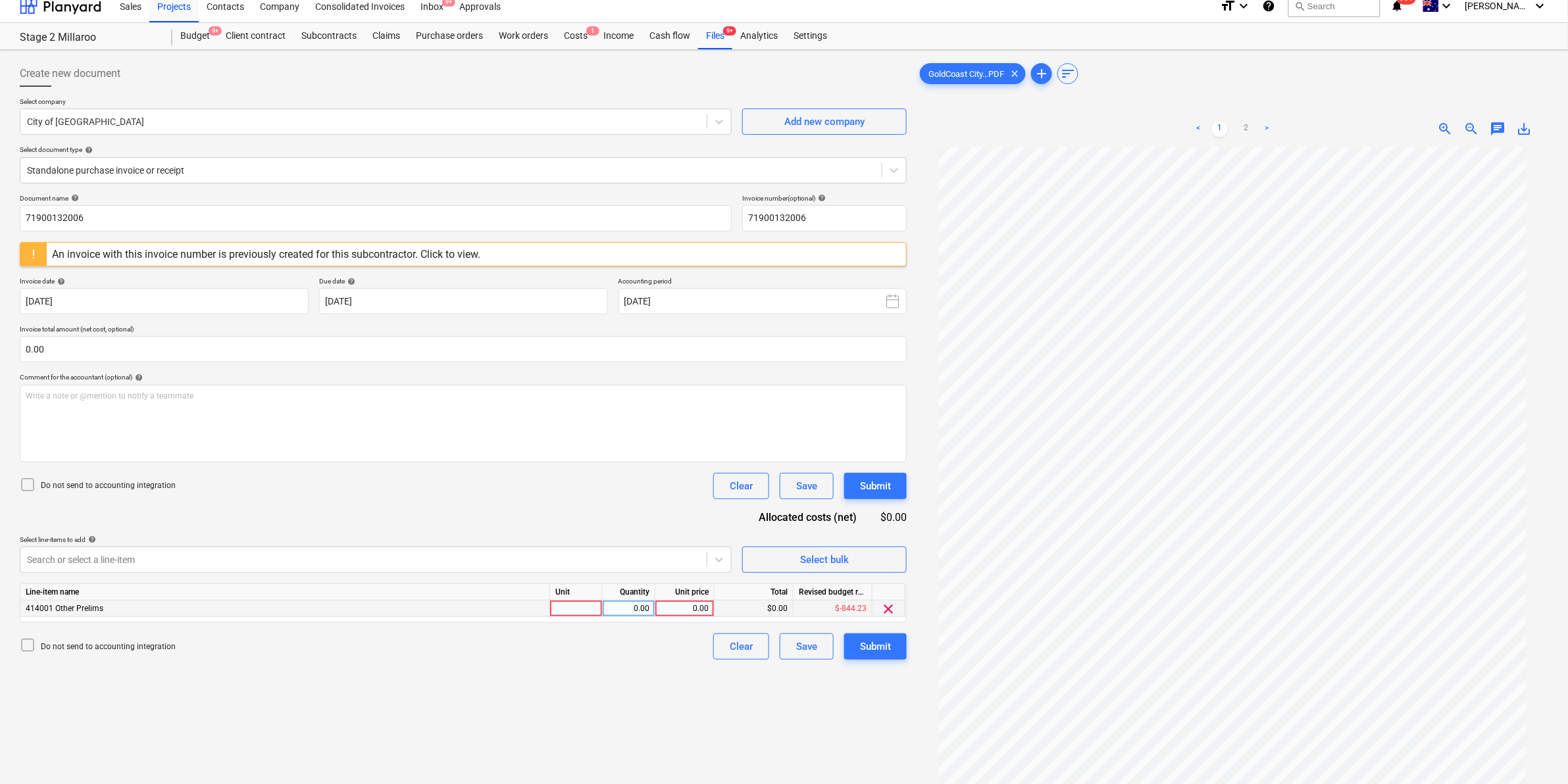
click at [569, 615] on div at bounding box center [577, 608] width 52 height 16
type input "item"
type input "455.55"
click at [560, 642] on div "Do not send to accounting integration Clear Save Submit" at bounding box center [463, 646] width 887 height 26
click at [880, 644] on div "Submit" at bounding box center [876, 647] width 31 height 17
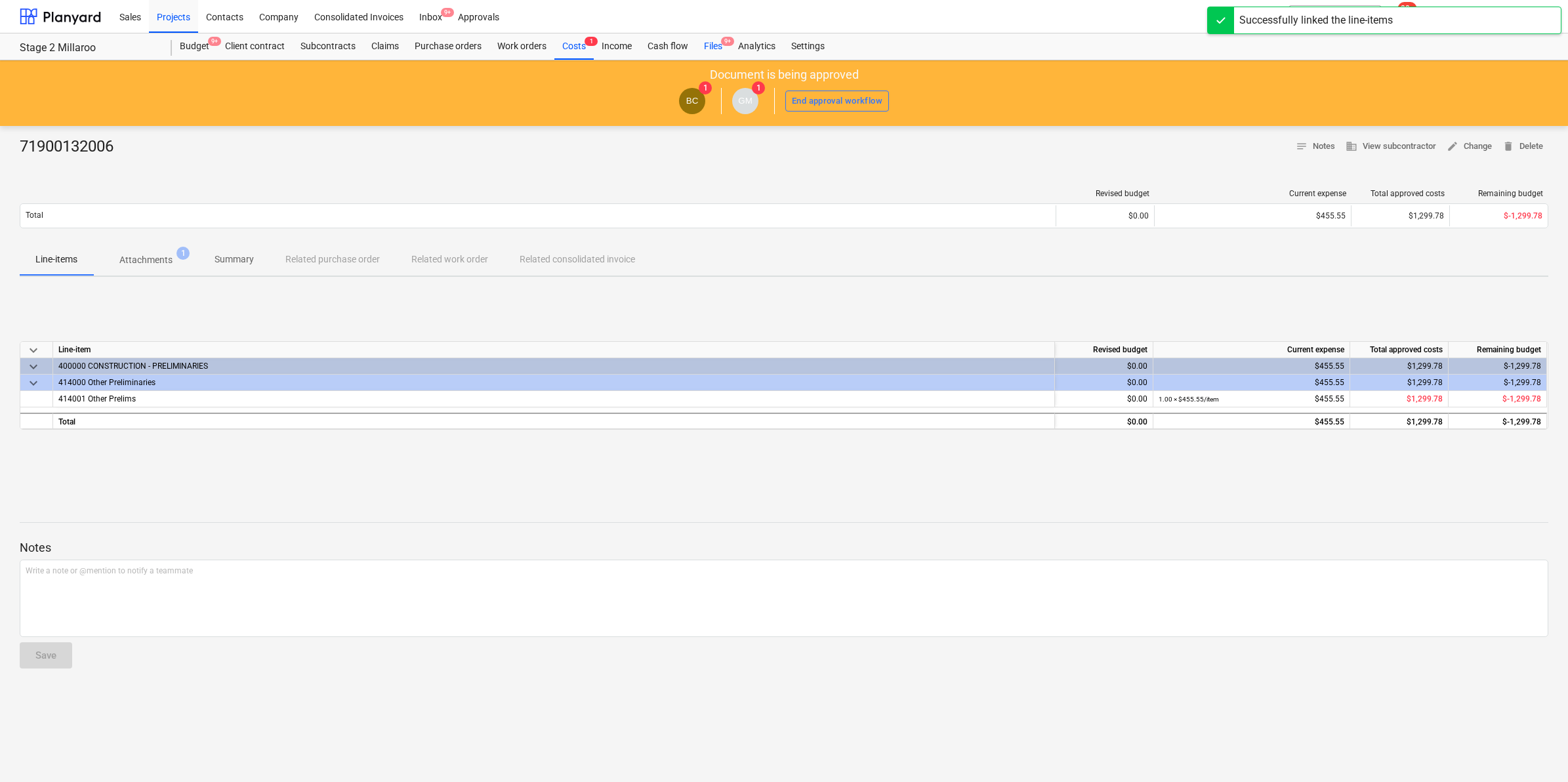
click at [719, 43] on div "Files 9+" at bounding box center [713, 46] width 34 height 26
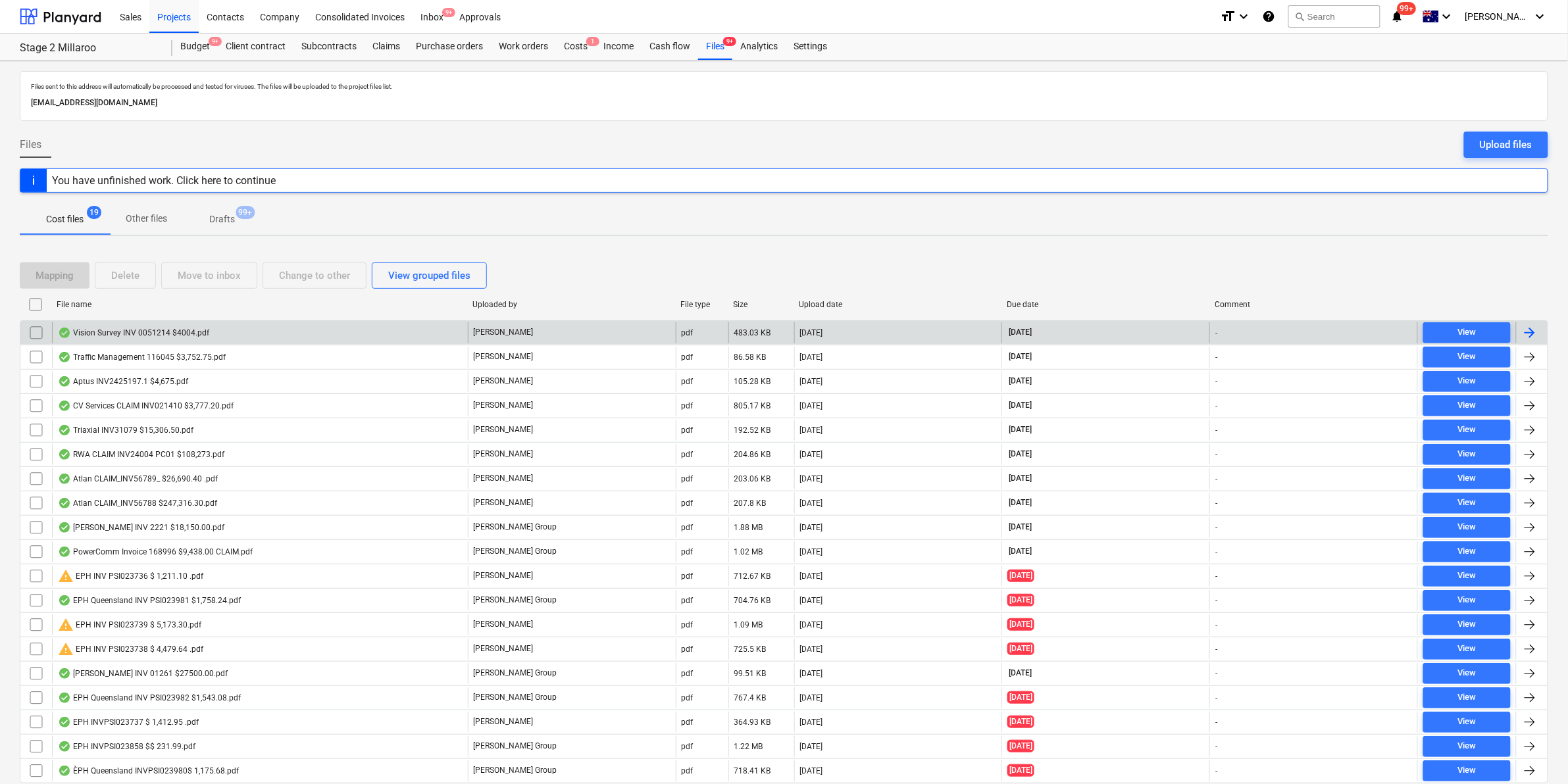
click at [148, 334] on div "Vision Survey INV 0051214 $4004.pdf" at bounding box center [134, 333] width 152 height 11
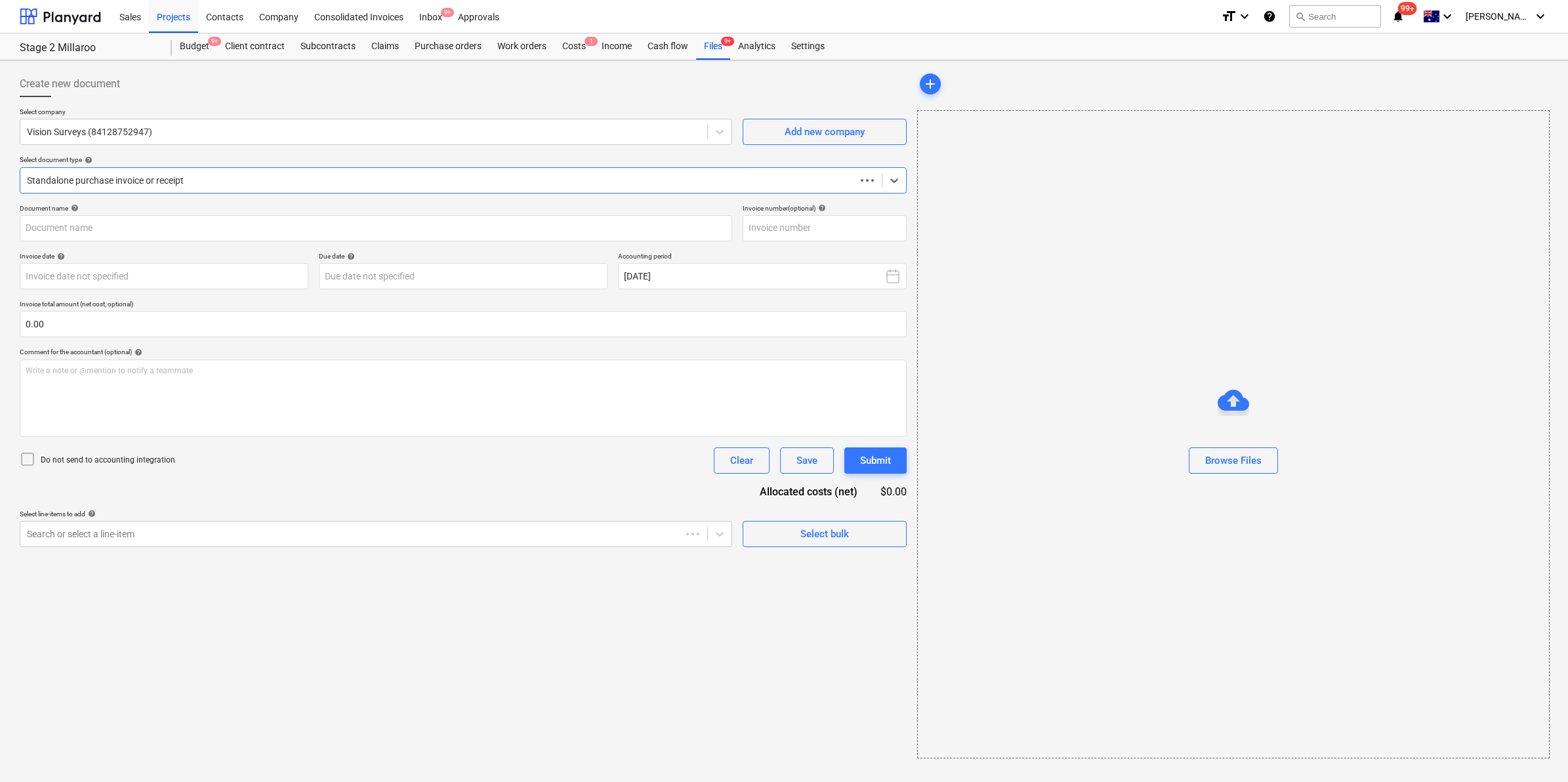
type input "0051214"
type input "[DATE]"
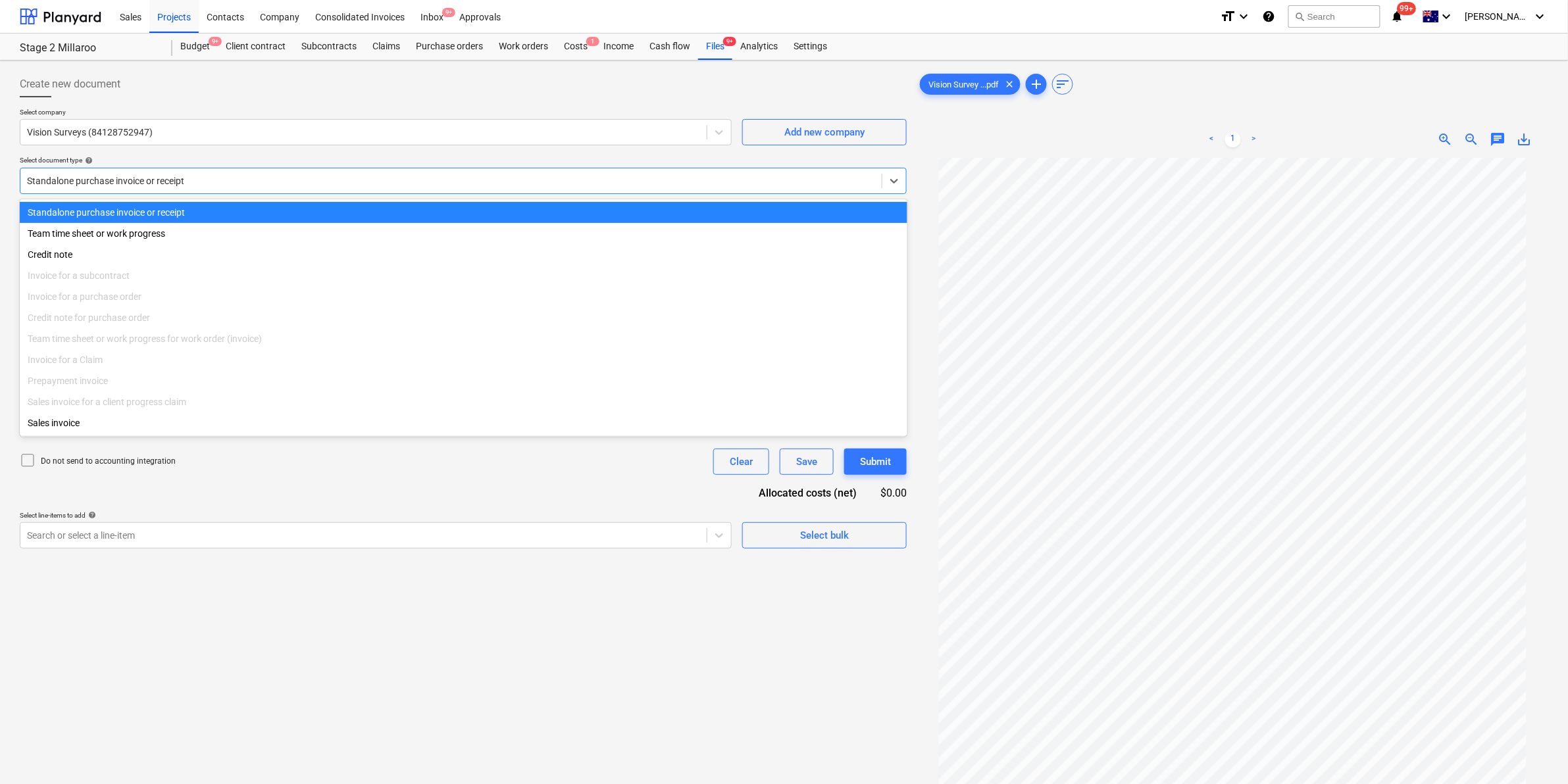
click at [293, 174] on div "Standalone purchase invoice or receipt" at bounding box center [451, 181] width 862 height 18
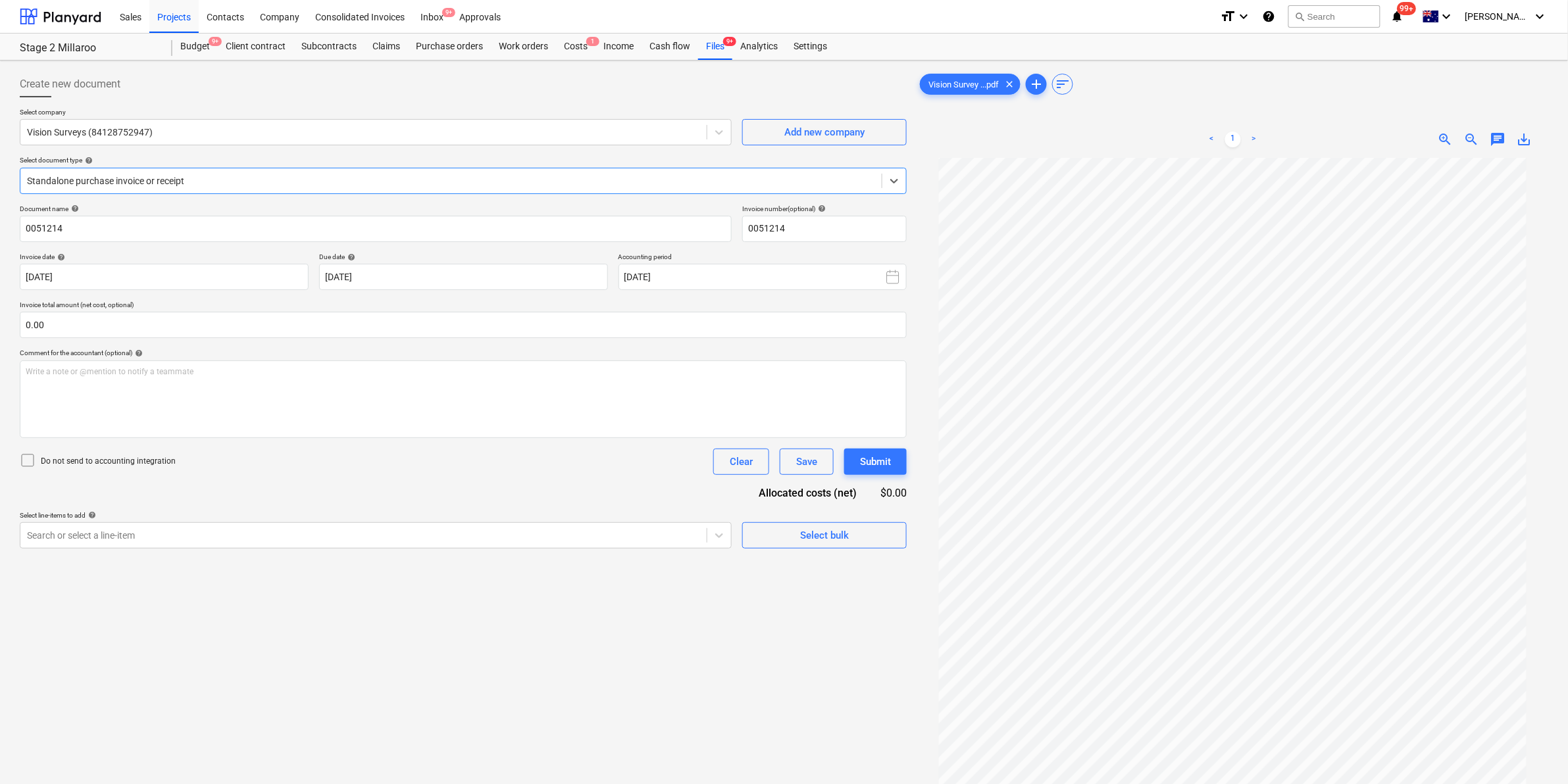
click at [268, 182] on div at bounding box center [451, 181] width 848 height 13
click at [614, 540] on div at bounding box center [363, 535] width 673 height 13
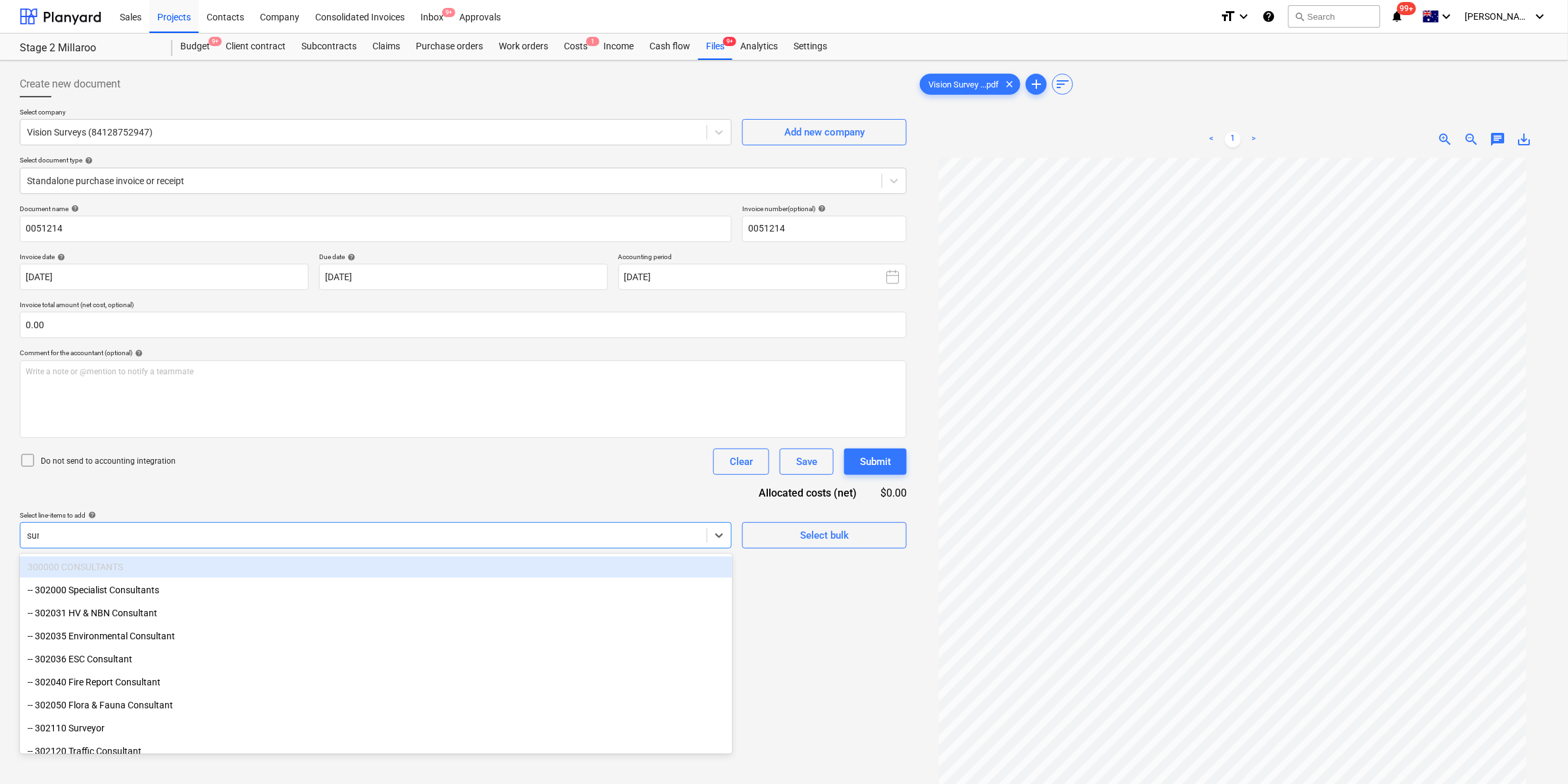
type input "surv"
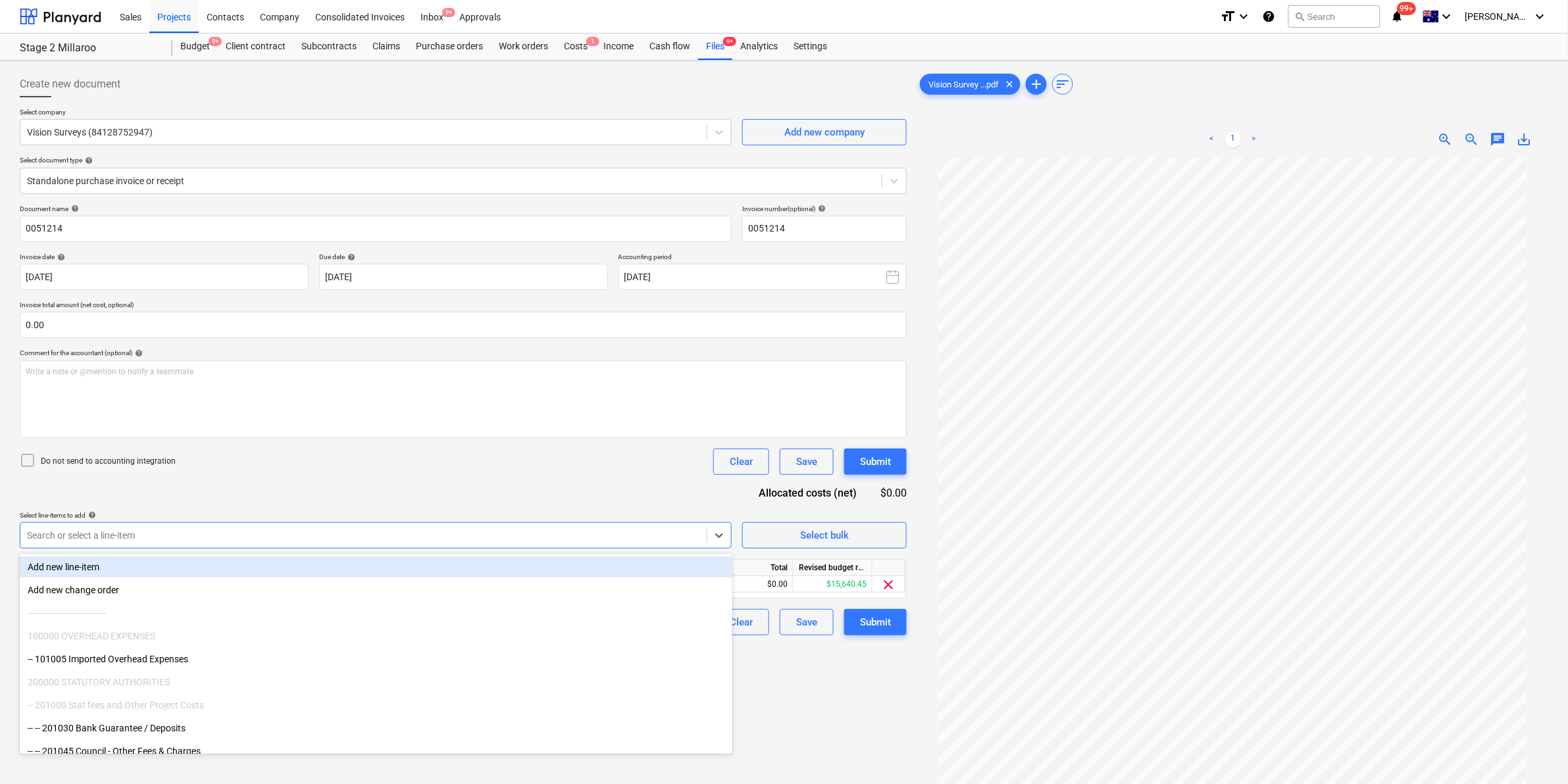
click at [560, 492] on div "Document name help 0051214 Invoice number (optional) help 0051214 Invoice date …" at bounding box center [463, 420] width 887 height 431
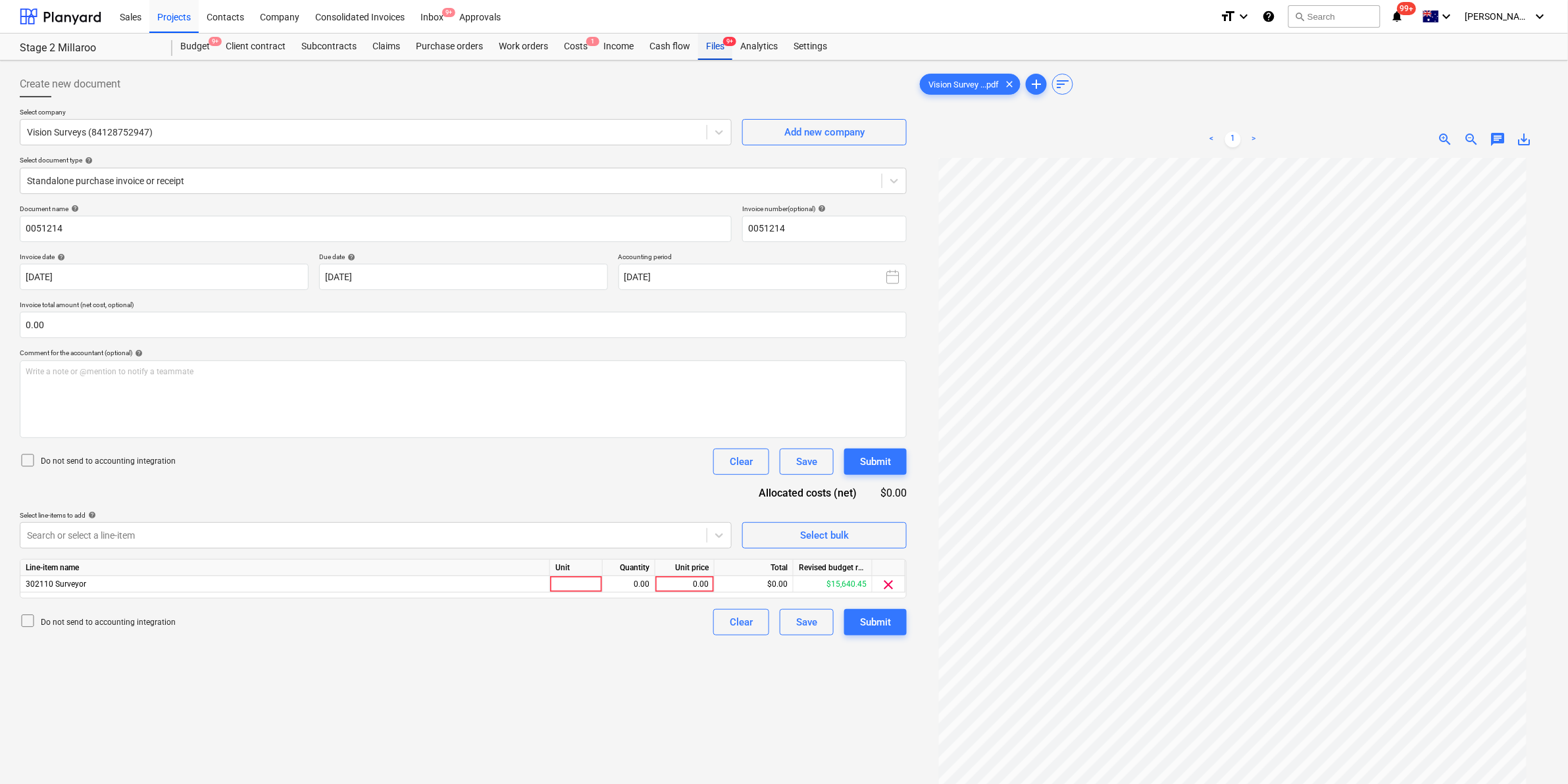
click at [711, 40] on div "Files 9+" at bounding box center [716, 46] width 34 height 26
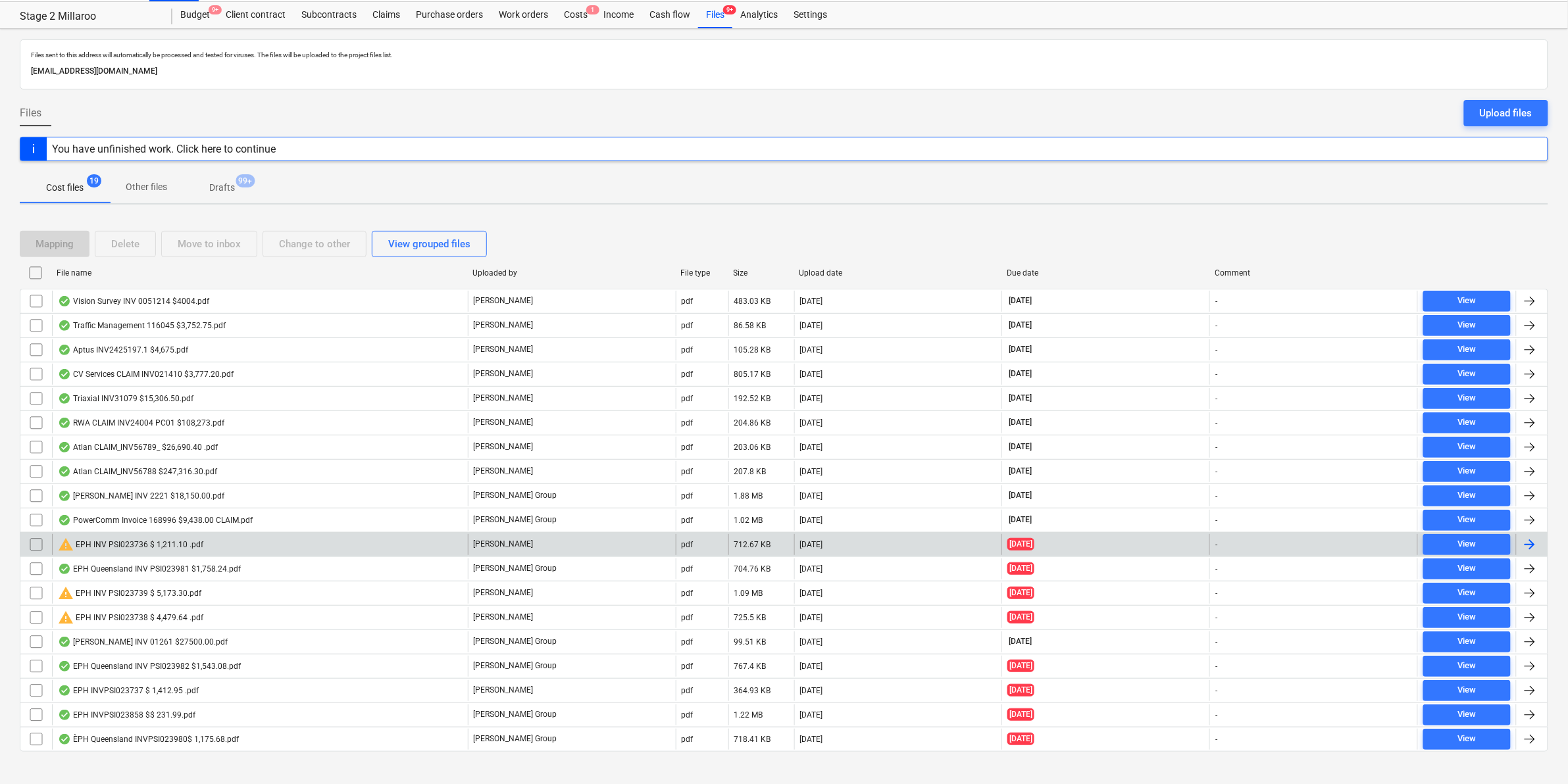
scroll to position [50, 0]
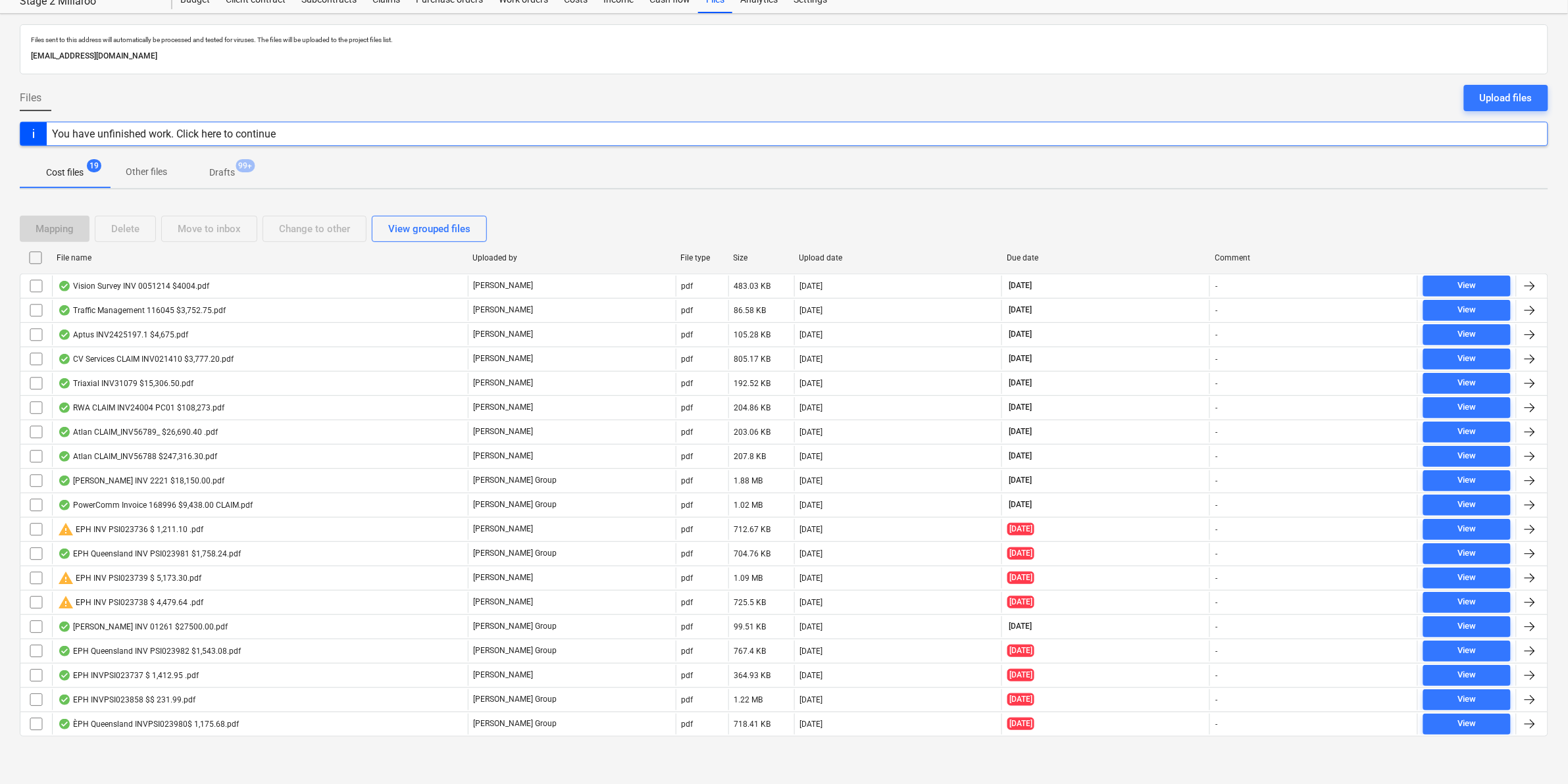
click at [120, 254] on div "File name" at bounding box center [259, 258] width 405 height 9
checkbox input "false"
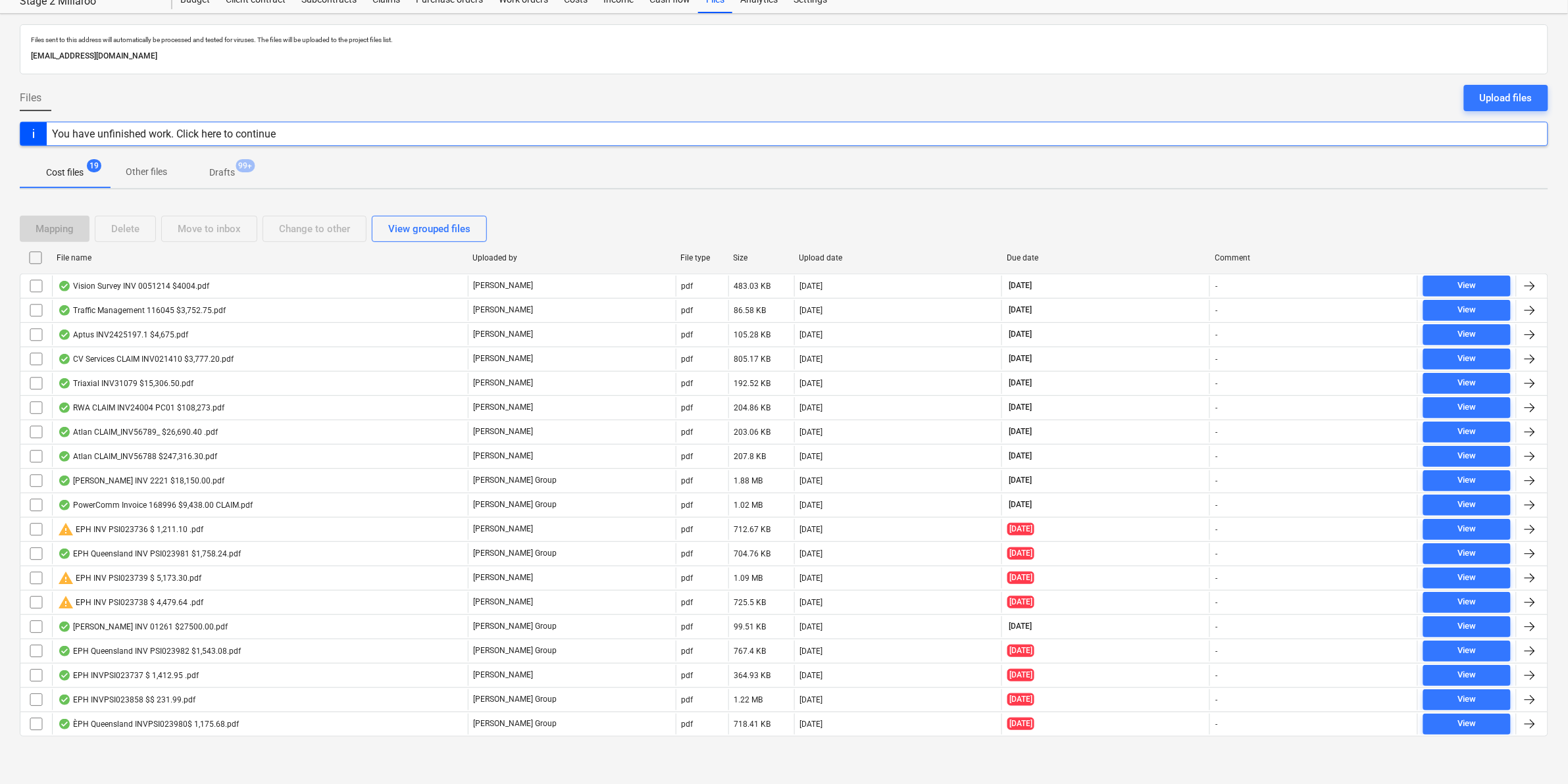
checkbox input "false"
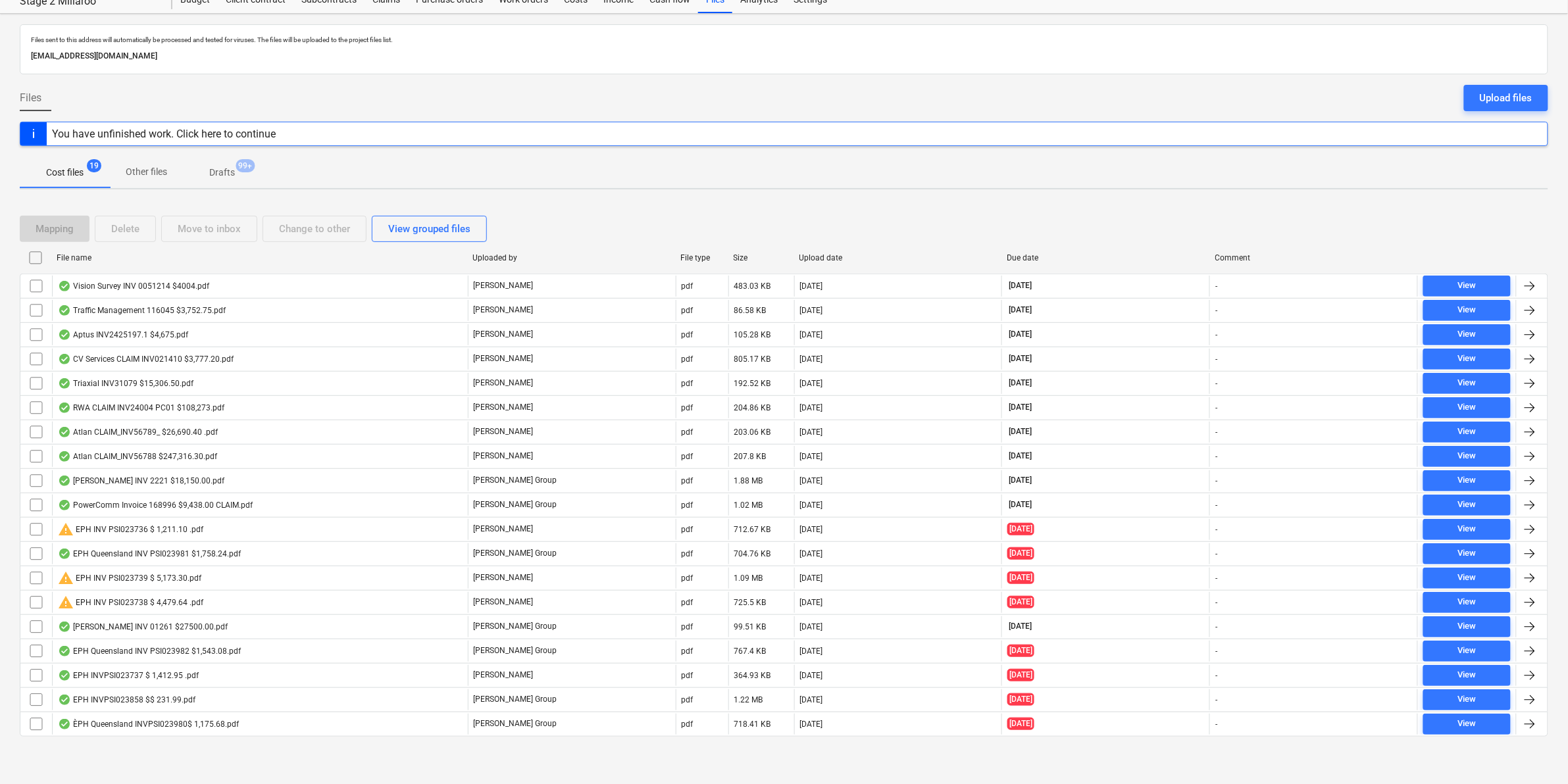
checkbox input "false"
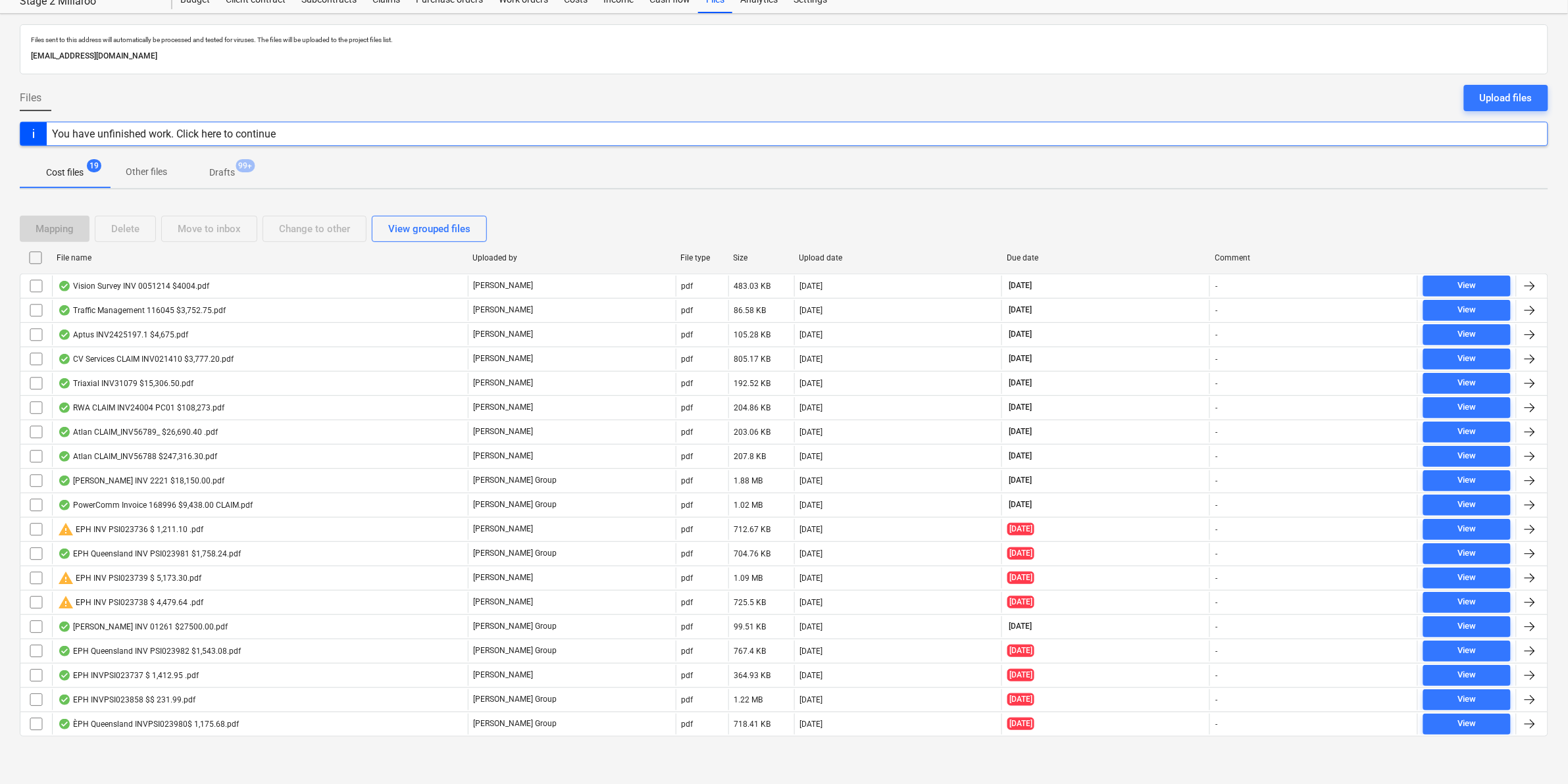
checkbox input "false"
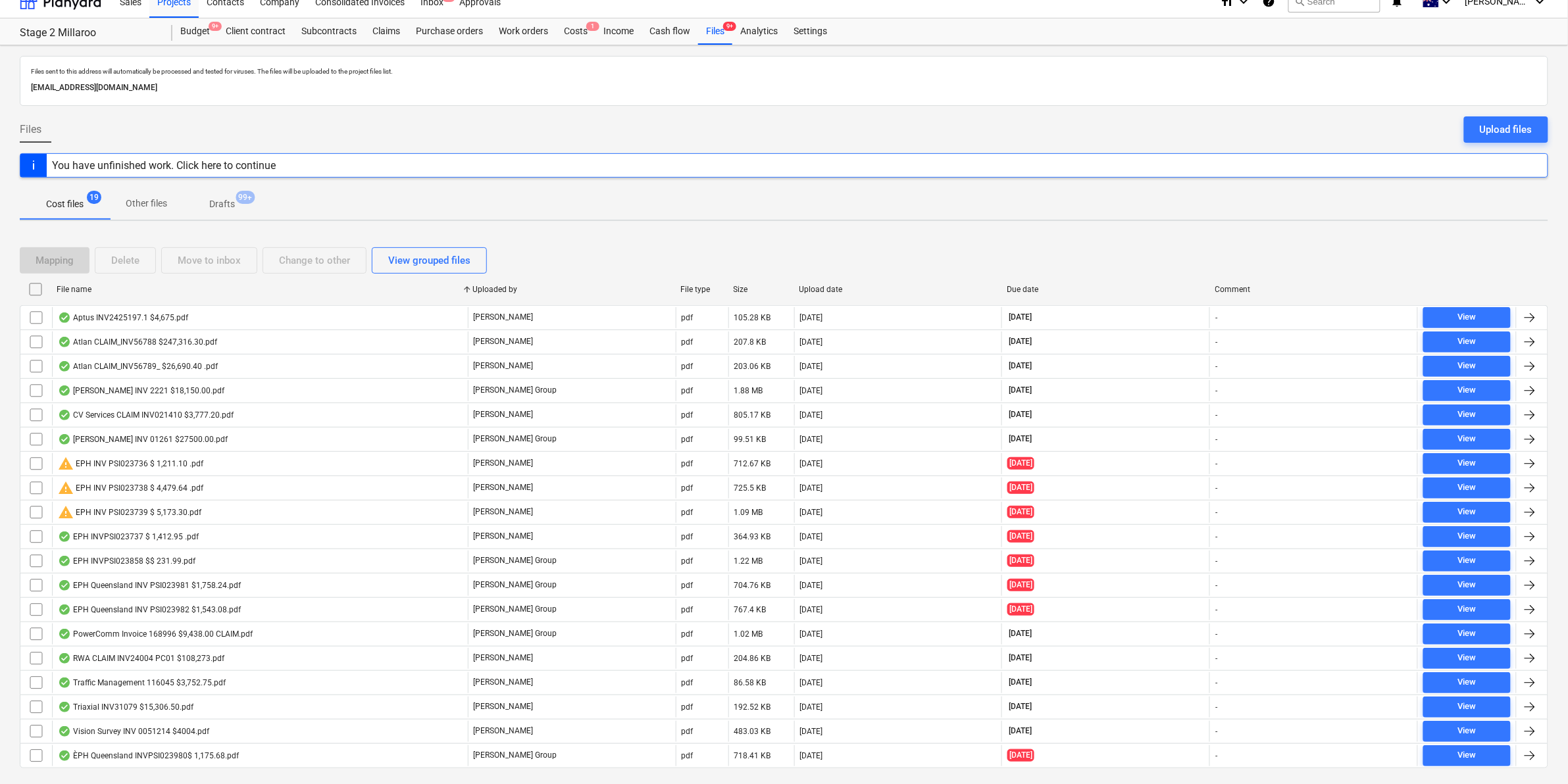
scroll to position [0, 0]
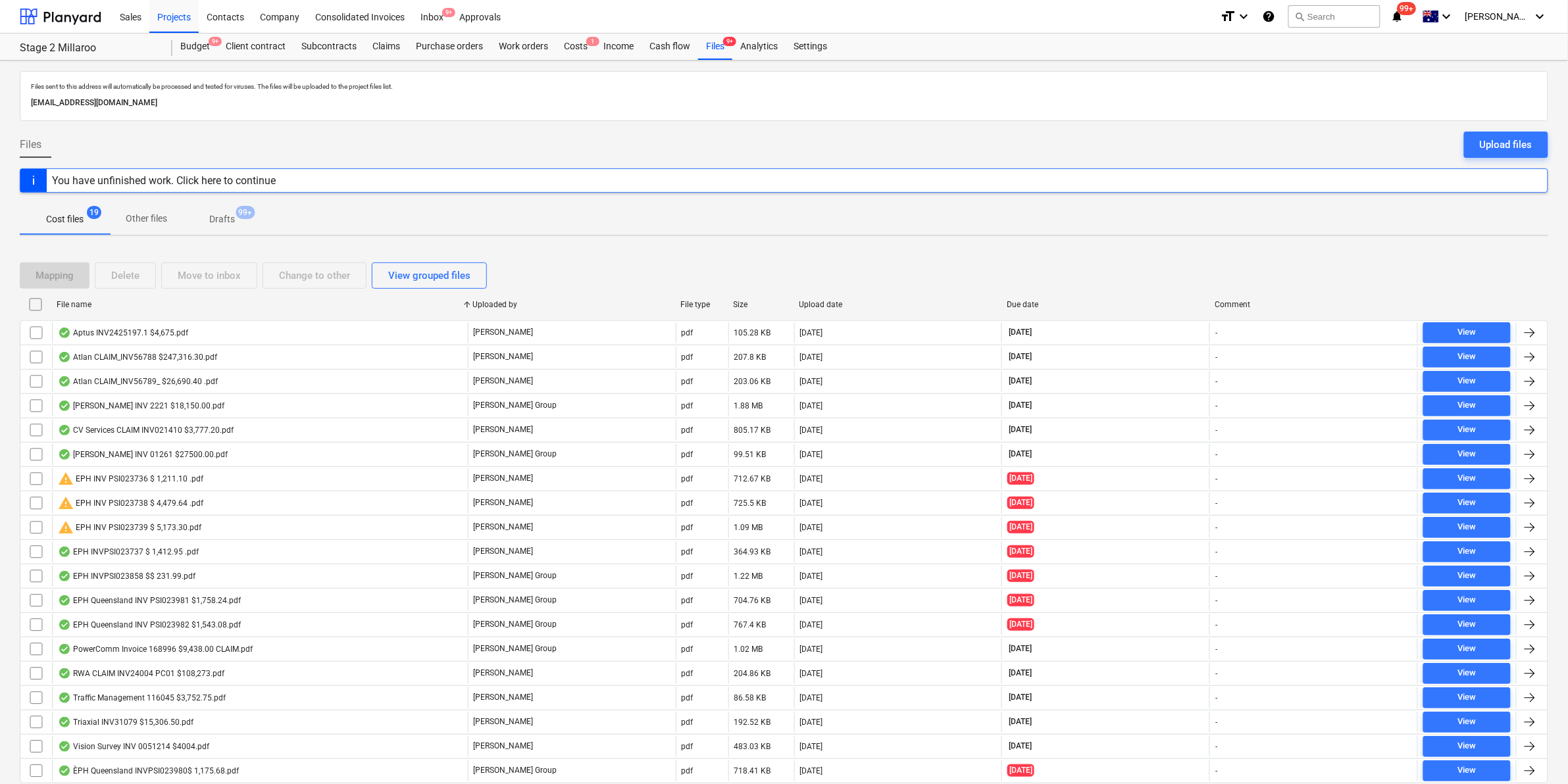
click at [1404, 11] on icon "notifications" at bounding box center [1398, 16] width 13 height 16
